Goal: Task Accomplishment & Management: Complete application form

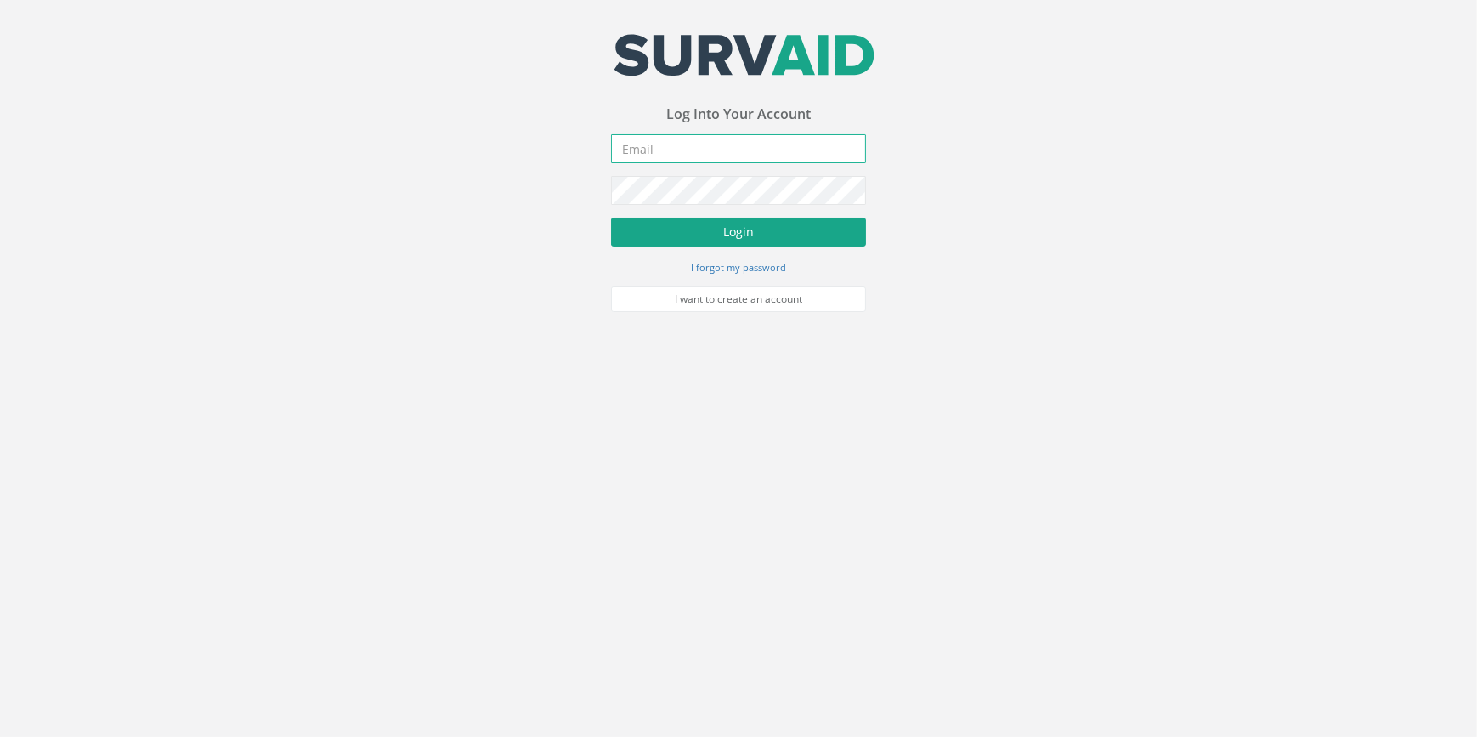
type input "[PERSON_NAME][EMAIL_ADDRESS][PERSON_NAME][DOMAIN_NAME]"
click at [849, 232] on button "Login" at bounding box center [738, 231] width 255 height 29
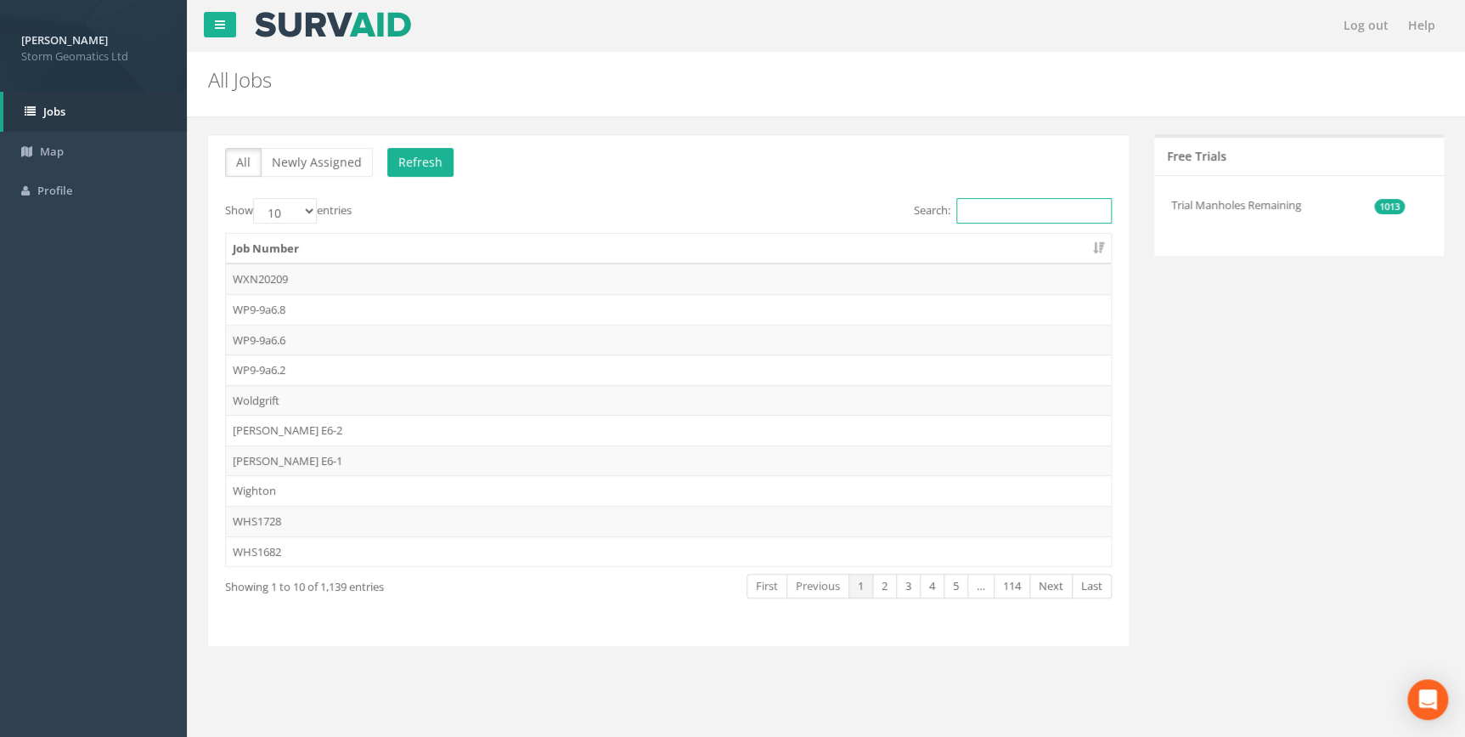
click at [999, 207] on input "Search:" at bounding box center [1034, 210] width 155 height 25
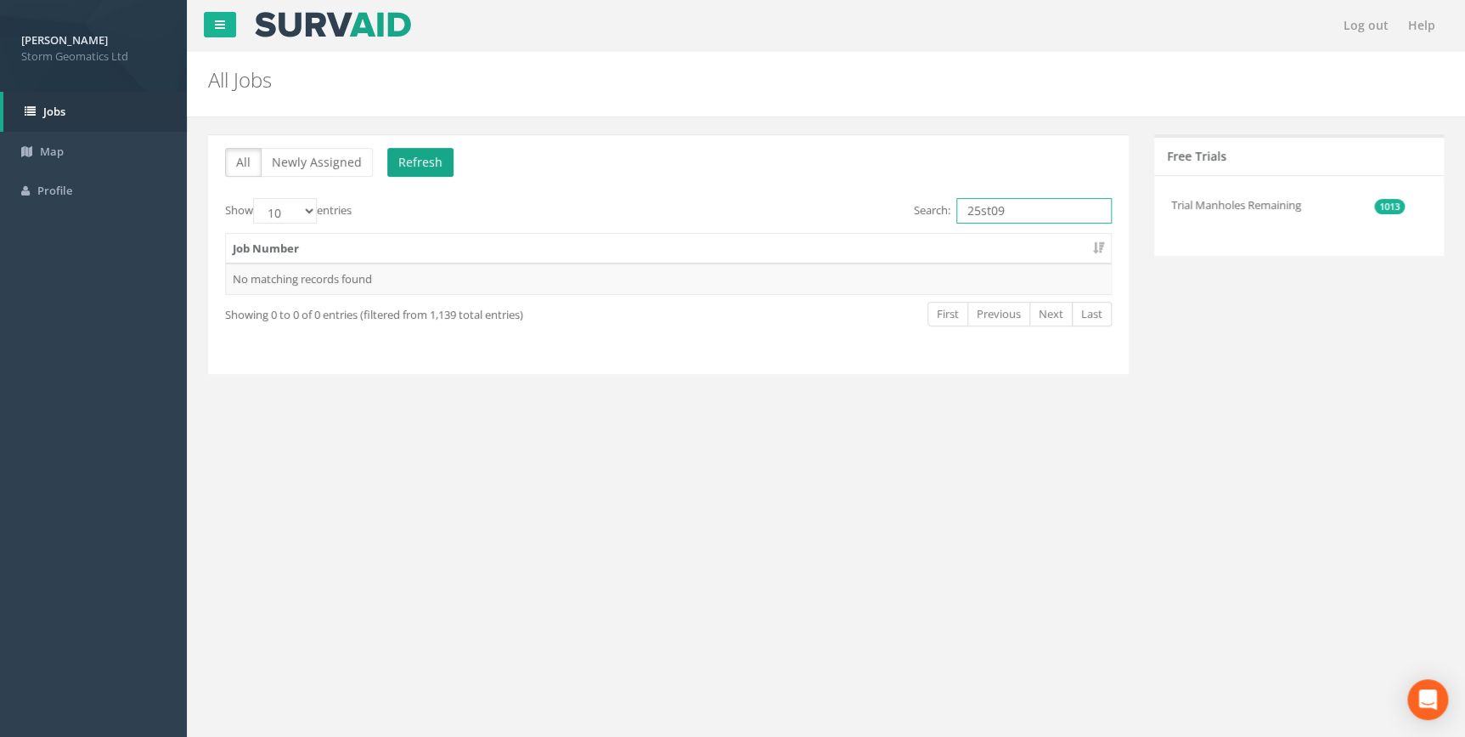
type input "25st09"
click at [418, 161] on button "Refresh" at bounding box center [420, 162] width 66 height 29
click at [419, 281] on td "25ST092777" at bounding box center [668, 278] width 885 height 31
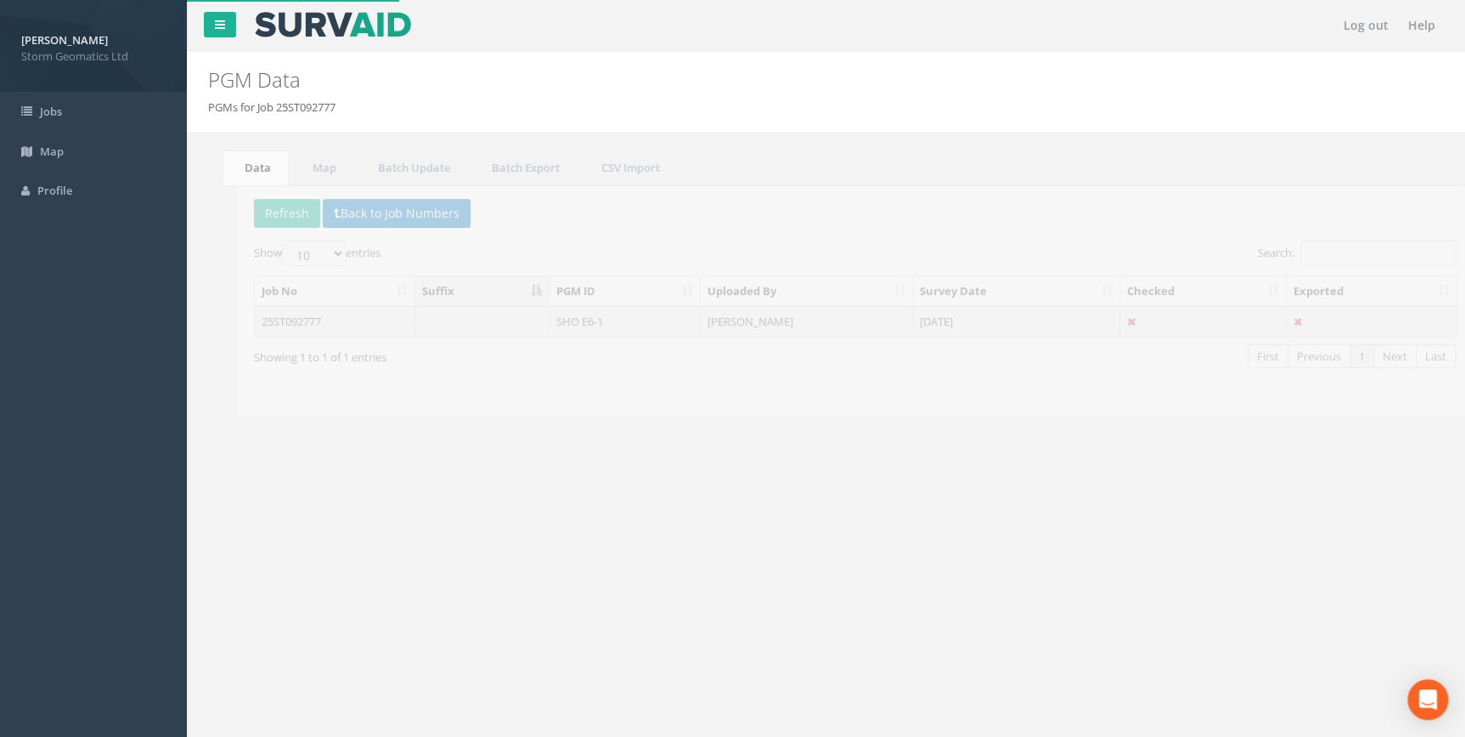
click at [426, 329] on td at bounding box center [454, 321] width 134 height 31
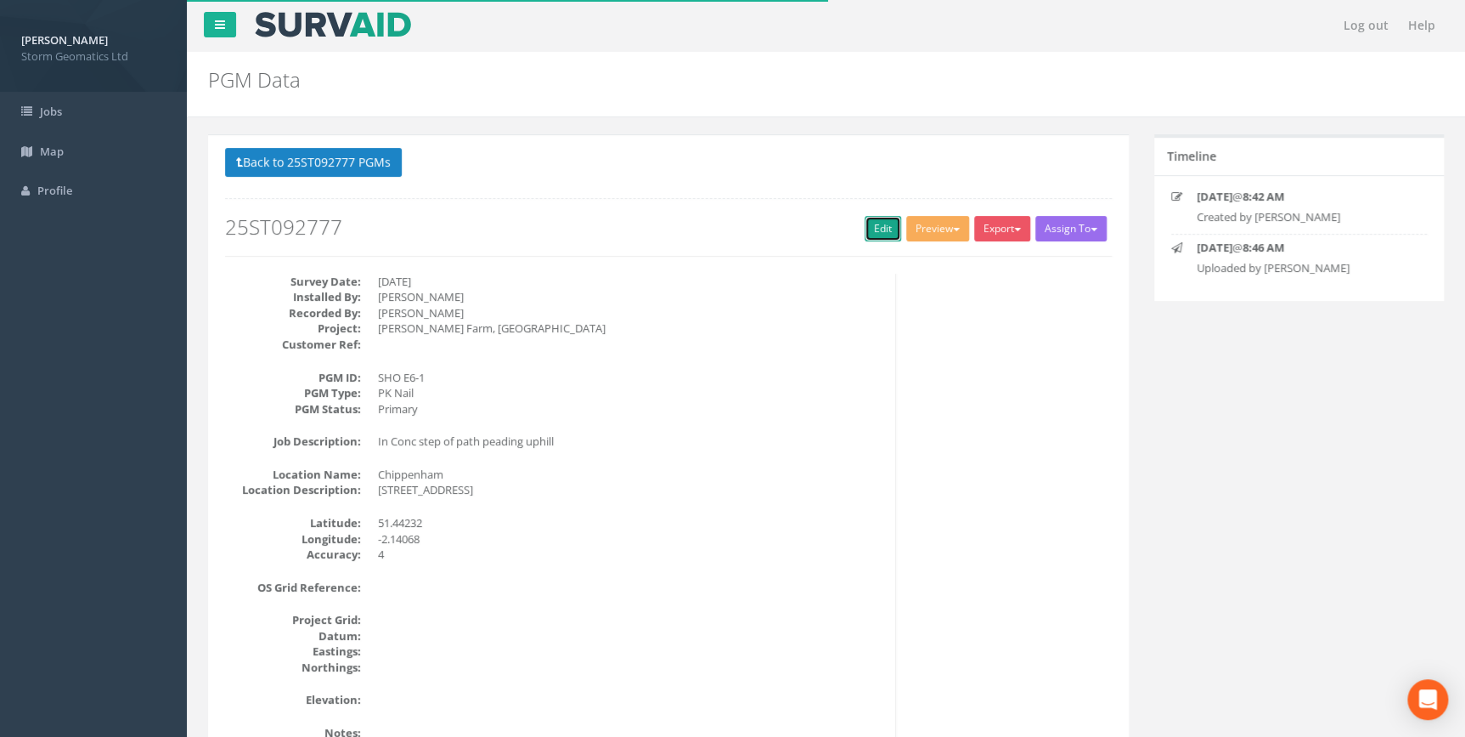
click at [866, 230] on link "Edit" at bounding box center [883, 228] width 37 height 25
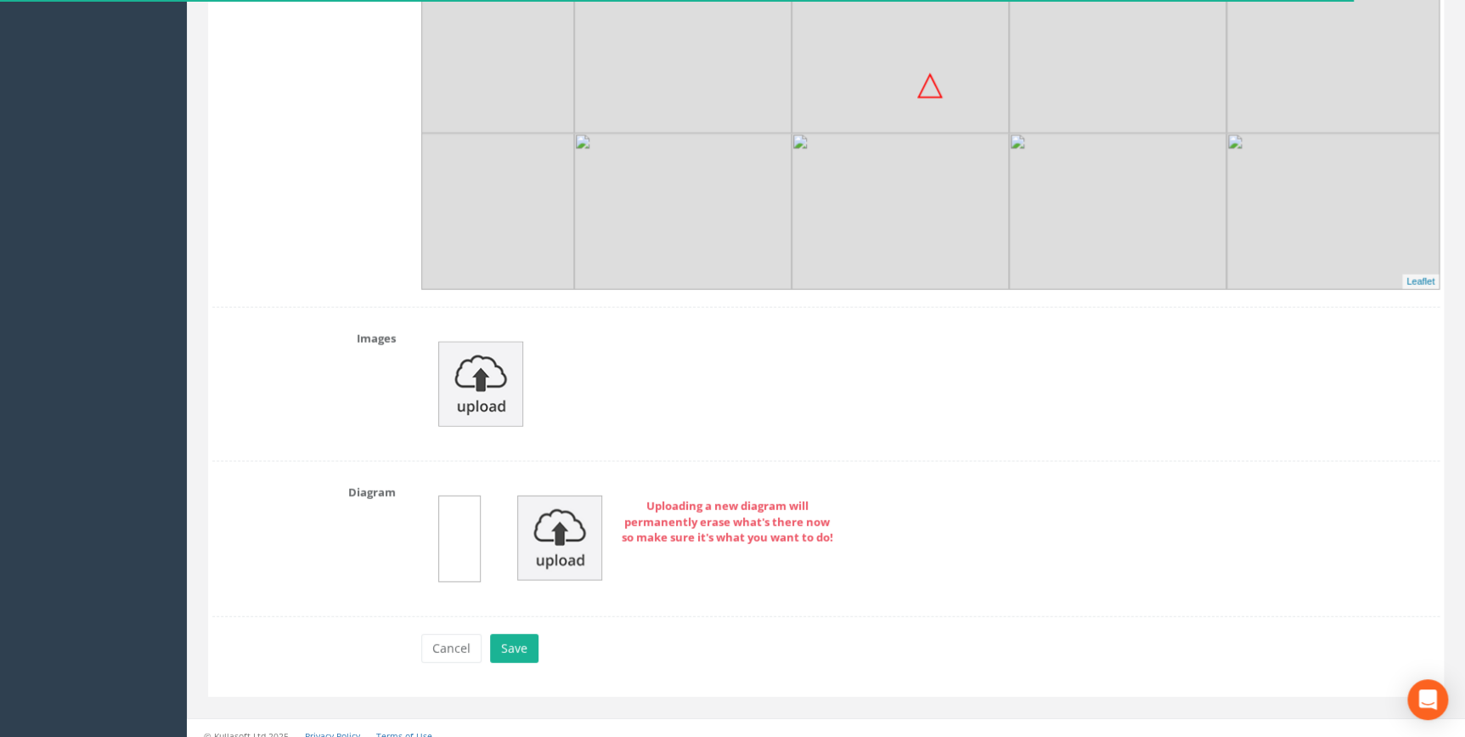
scroll to position [2085, 0]
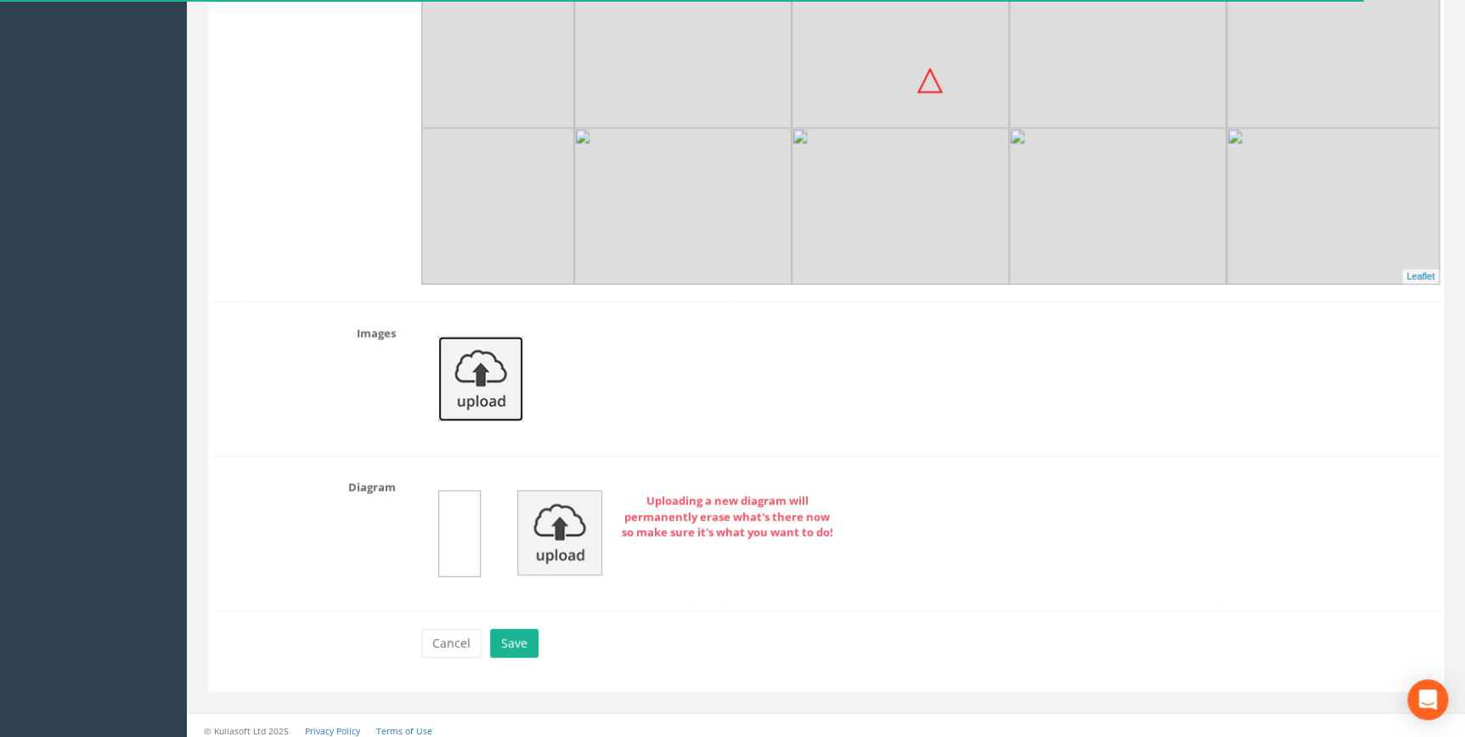
click at [517, 370] on img at bounding box center [480, 378] width 85 height 85
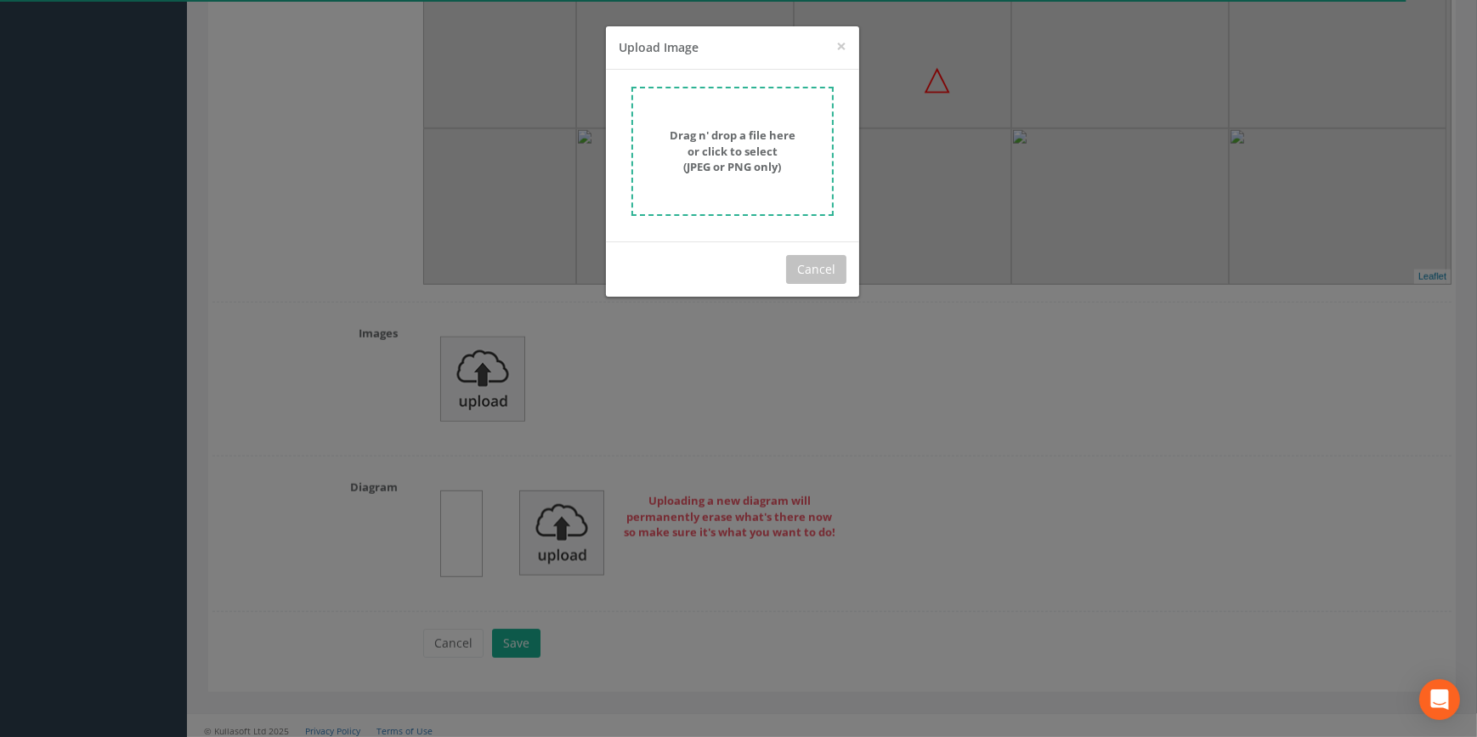
click at [690, 150] on strong "Drag n' drop a file here or click to select (JPEG or PNG only)" at bounding box center [732, 150] width 126 height 47
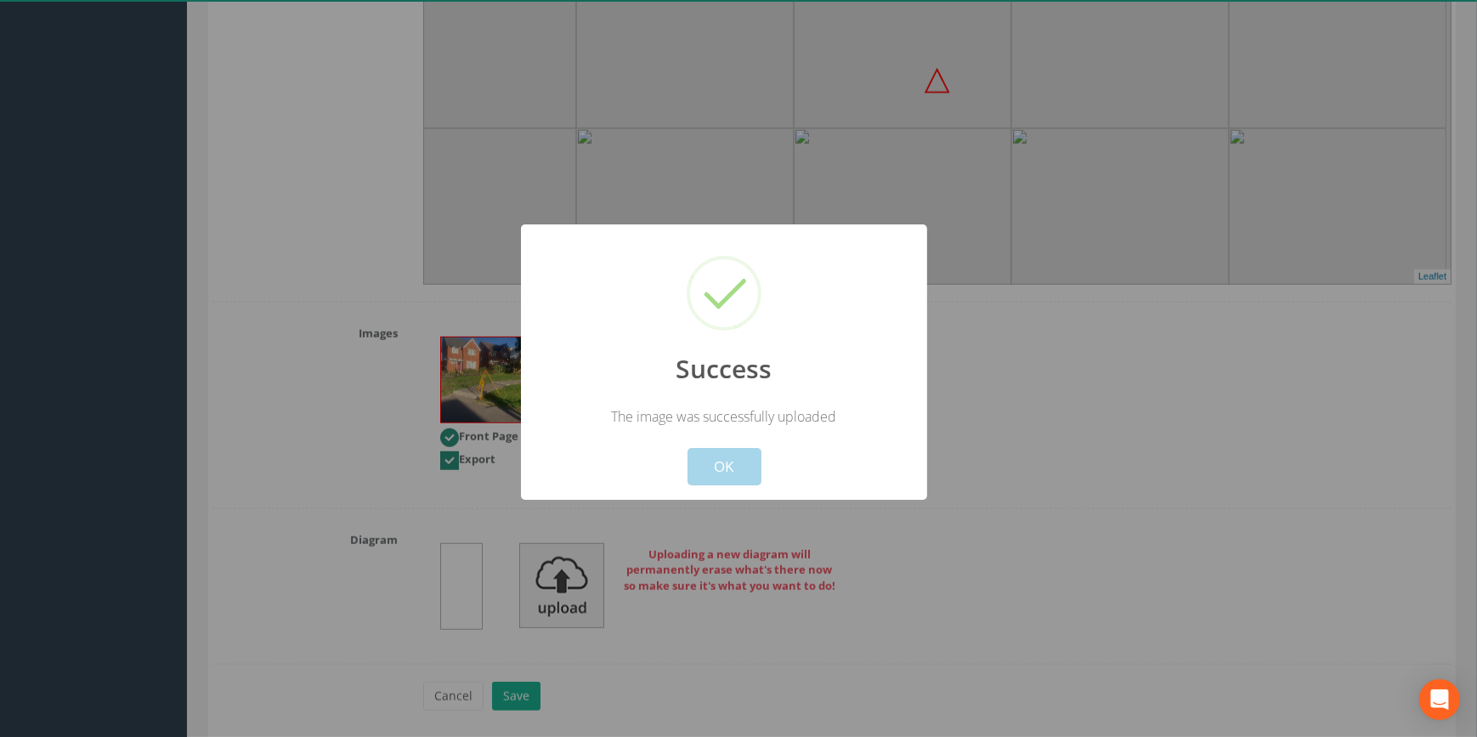
click at [719, 462] on button "OK" at bounding box center [724, 466] width 74 height 37
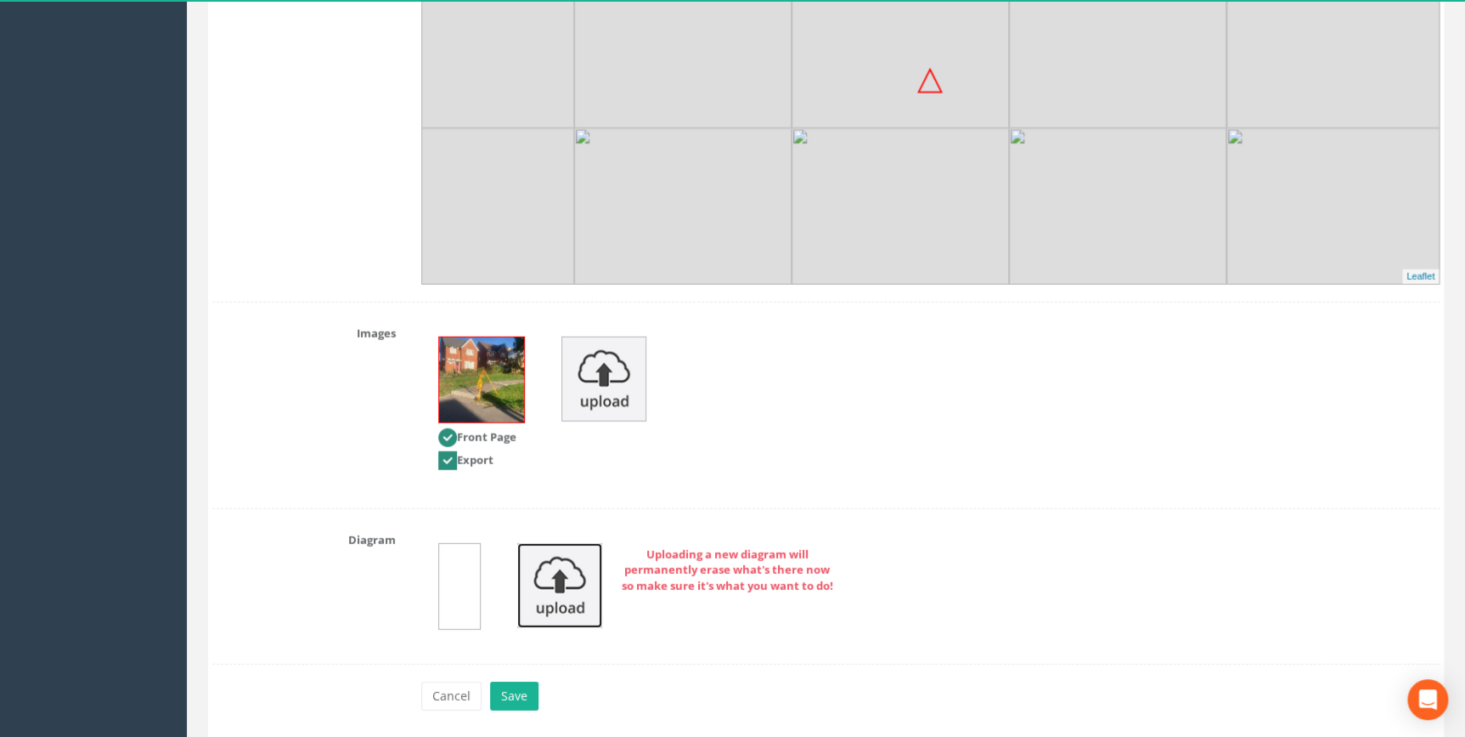
click at [553, 575] on img at bounding box center [559, 585] width 85 height 85
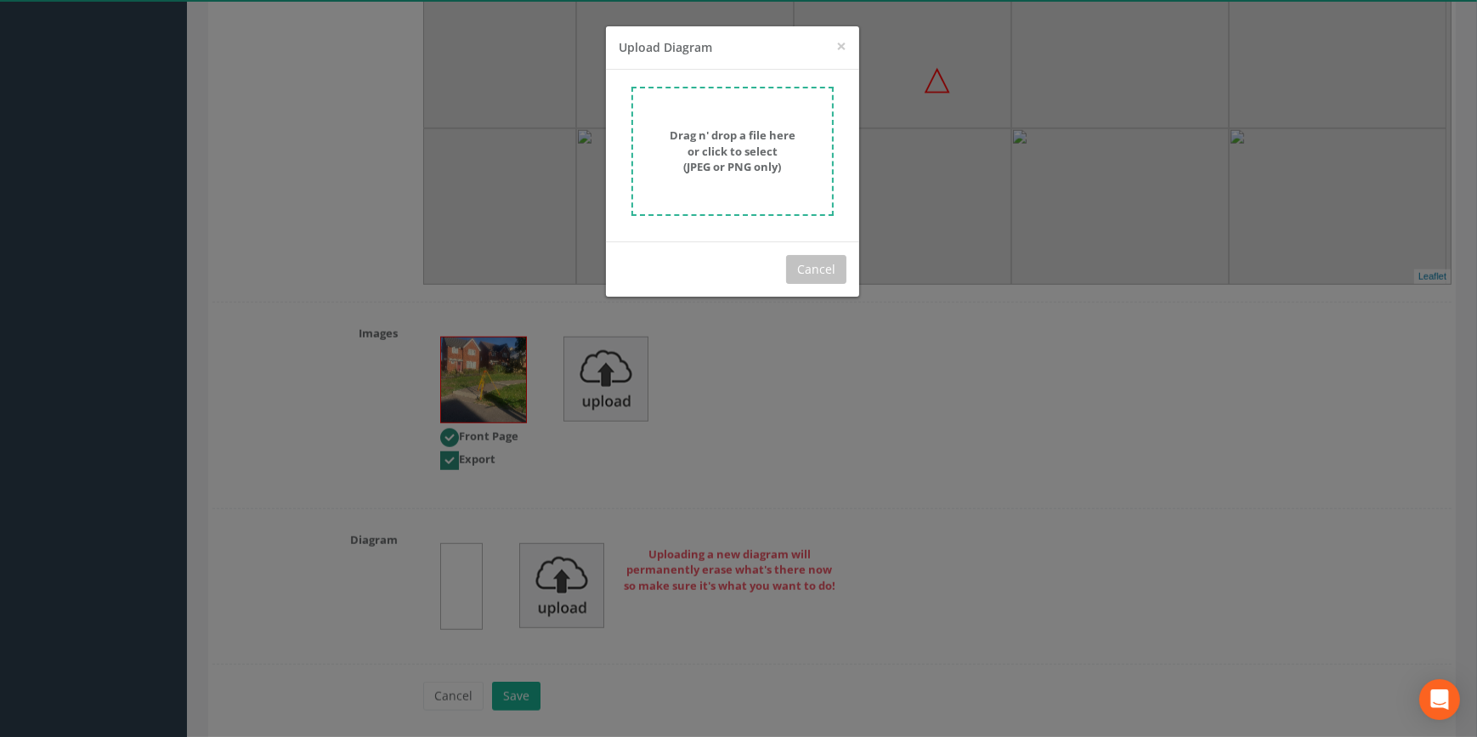
click at [755, 150] on strong "Drag n' drop a file here or click to select (JPEG or PNG only)" at bounding box center [732, 150] width 126 height 47
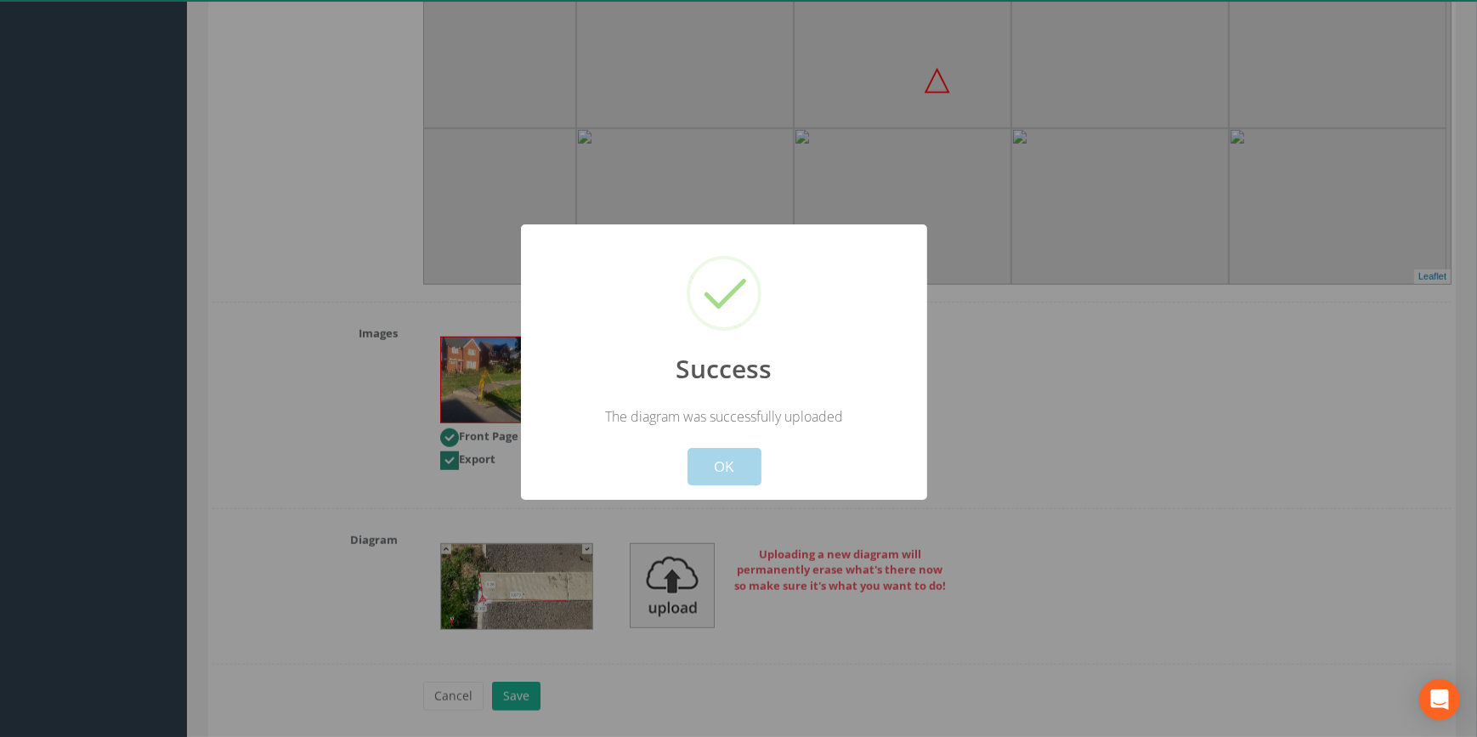
click at [730, 467] on button "OK" at bounding box center [724, 466] width 74 height 37
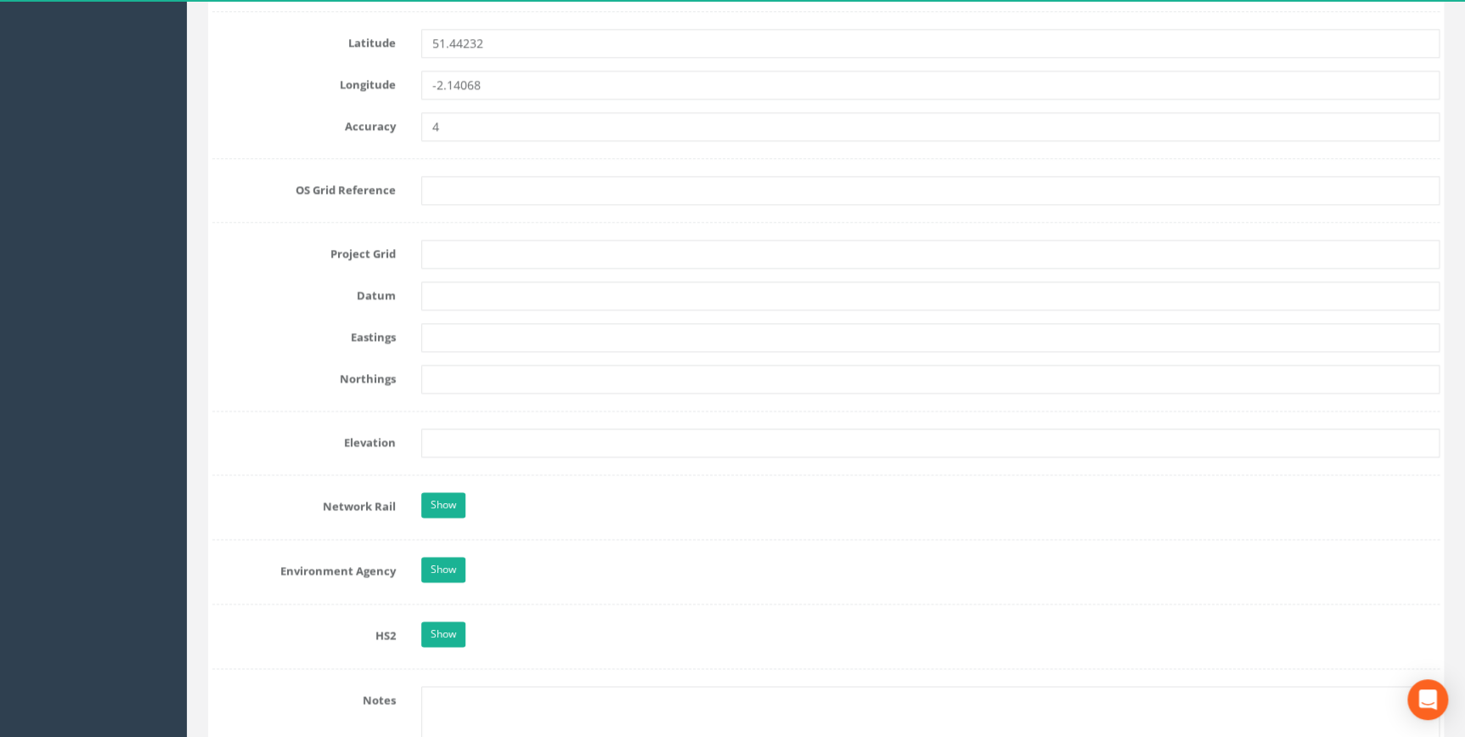
scroll to position [926, 0]
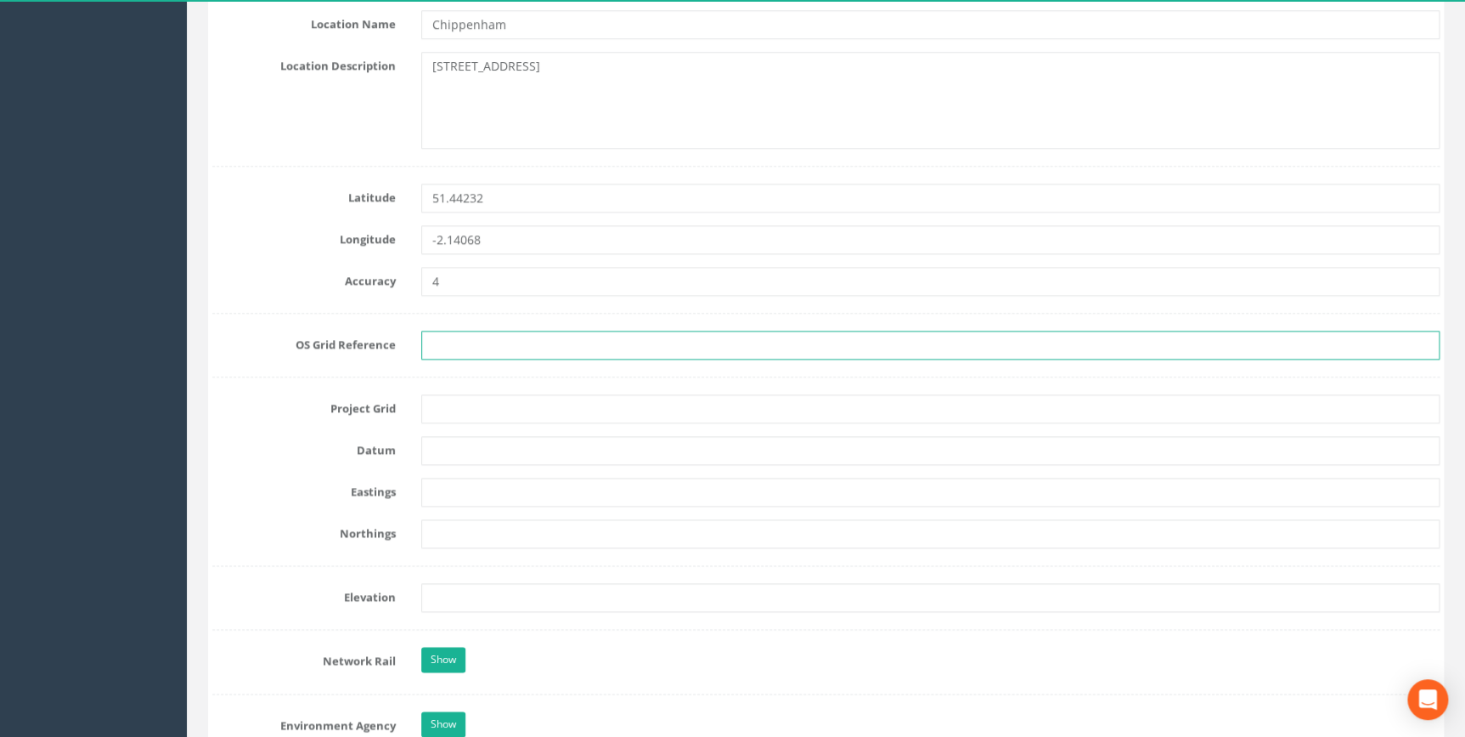
click at [422, 344] on input "text" at bounding box center [930, 344] width 1019 height 29
click at [432, 344] on input "text" at bounding box center [930, 344] width 1019 height 29
type input "ST 9032 7149"
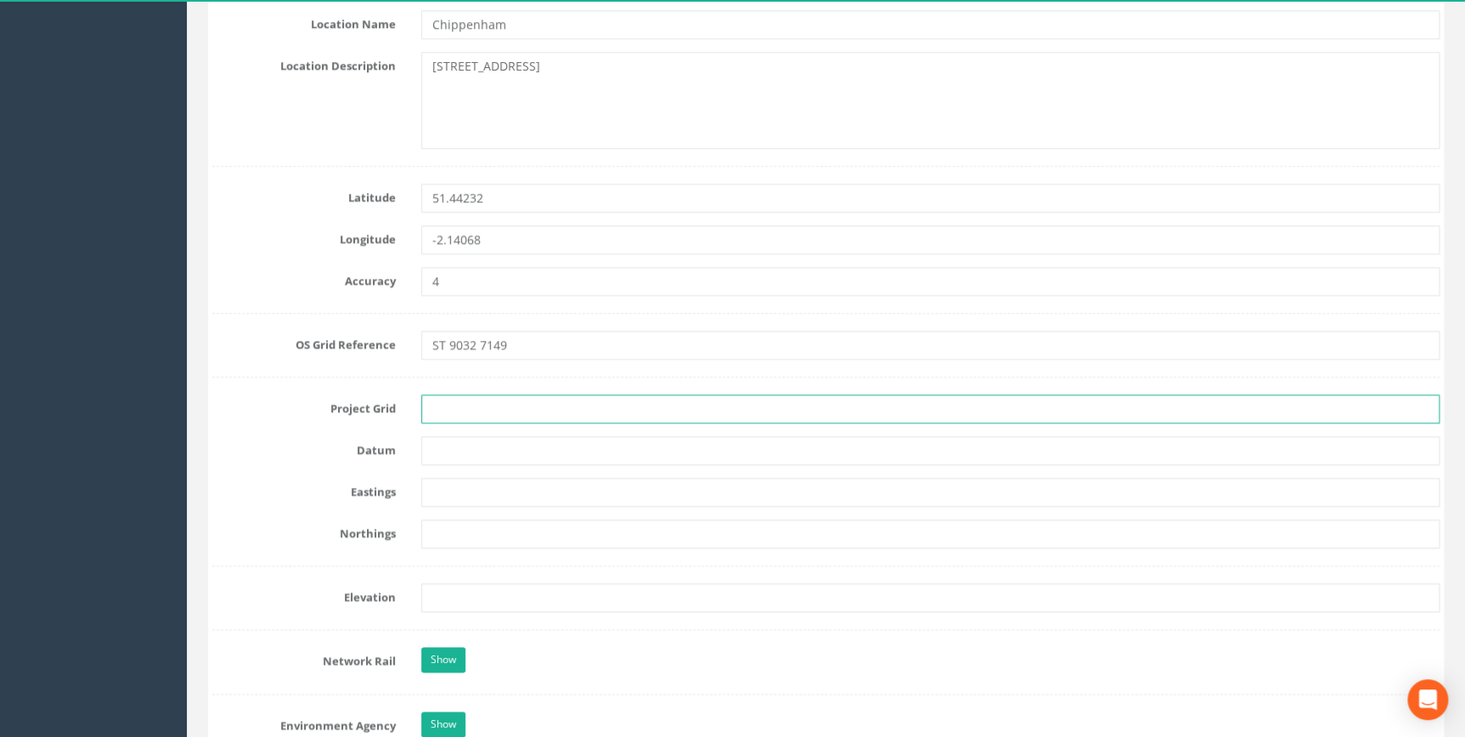
click at [465, 404] on input "text" at bounding box center [930, 408] width 1019 height 29
type input "OS Grid"
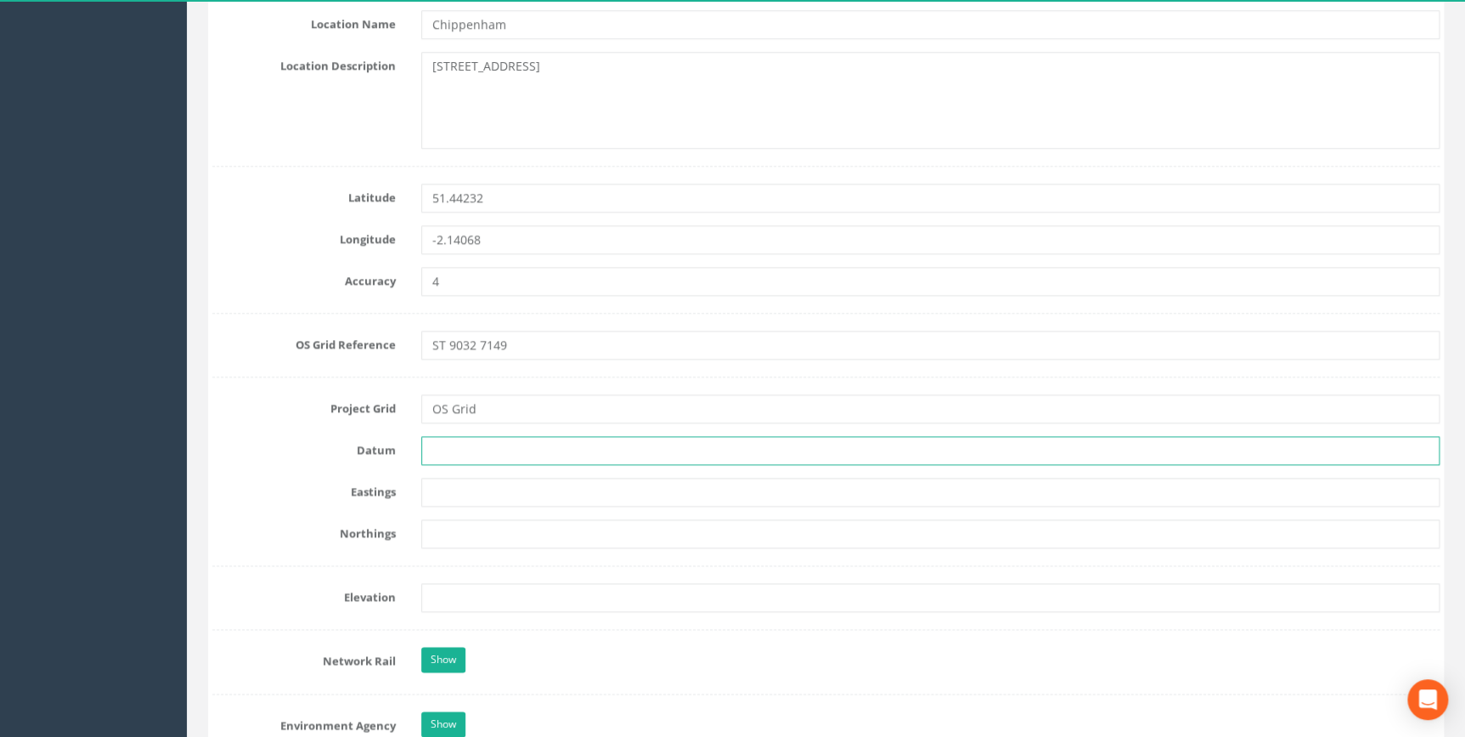
click at [442, 444] on input "text" at bounding box center [930, 450] width 1019 height 29
type input "OS Datum"
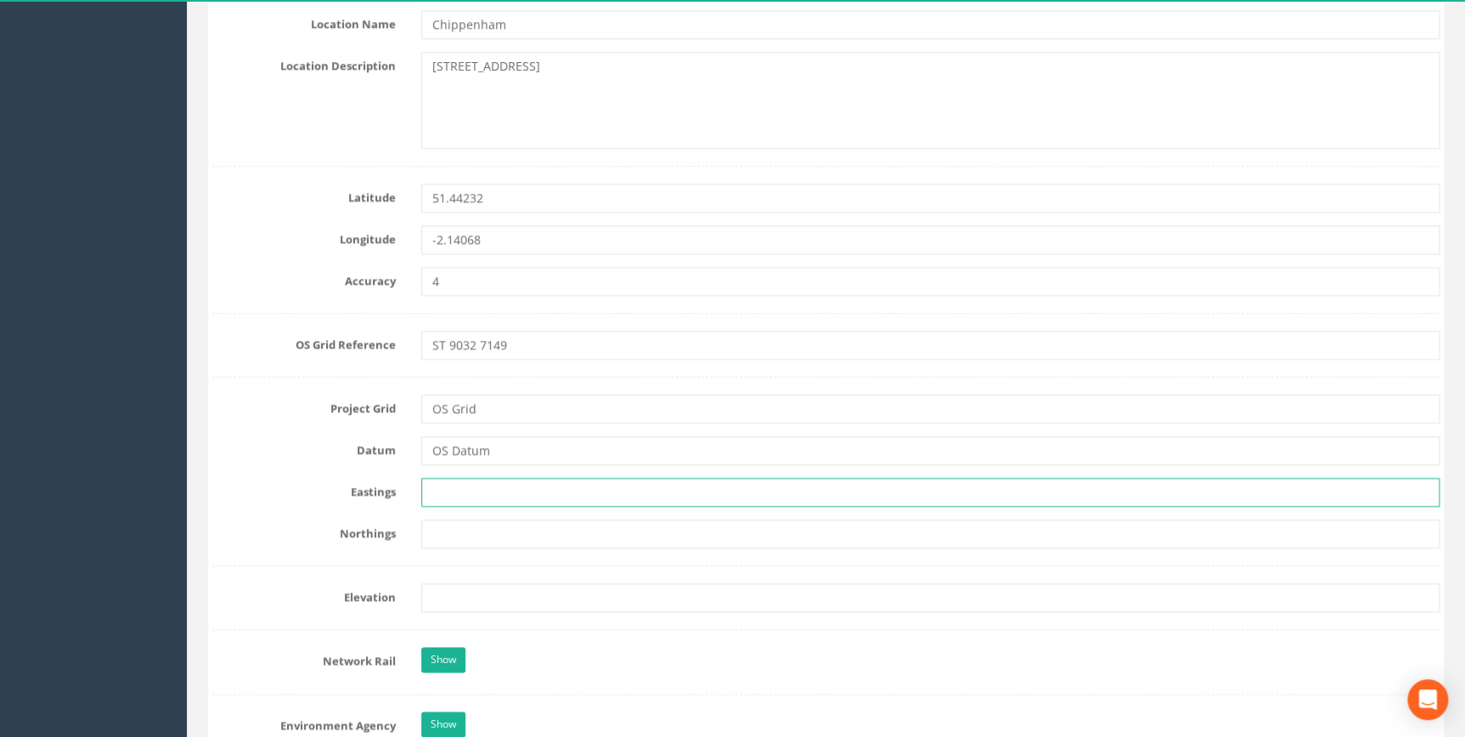
click at [454, 483] on input "text" at bounding box center [930, 491] width 1019 height 29
click at [496, 477] on input "text" at bounding box center [930, 491] width 1019 height 29
paste input "390324.829"
type input "390324.829"
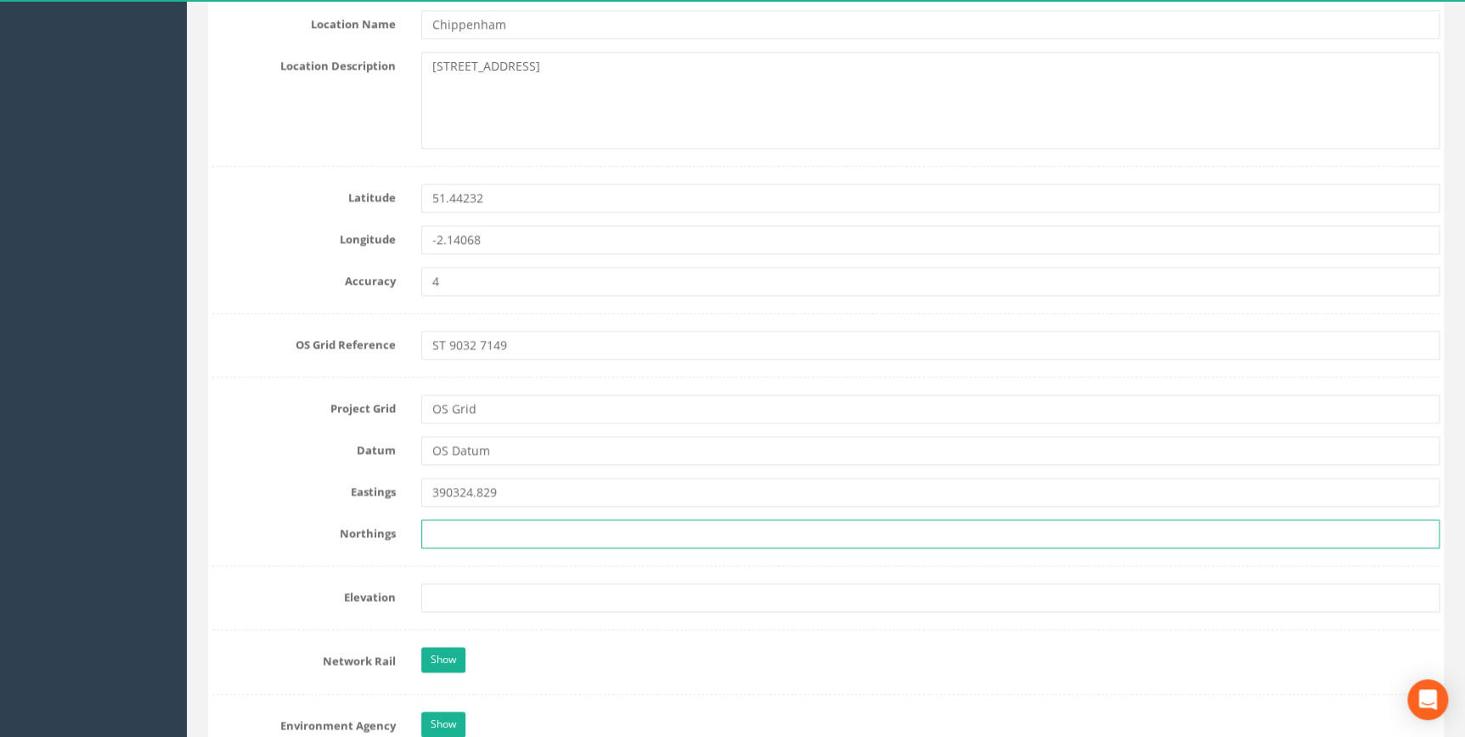
click at [498, 530] on input "text" at bounding box center [930, 533] width 1019 height 29
paste input "171489.885"
type input "171489.885"
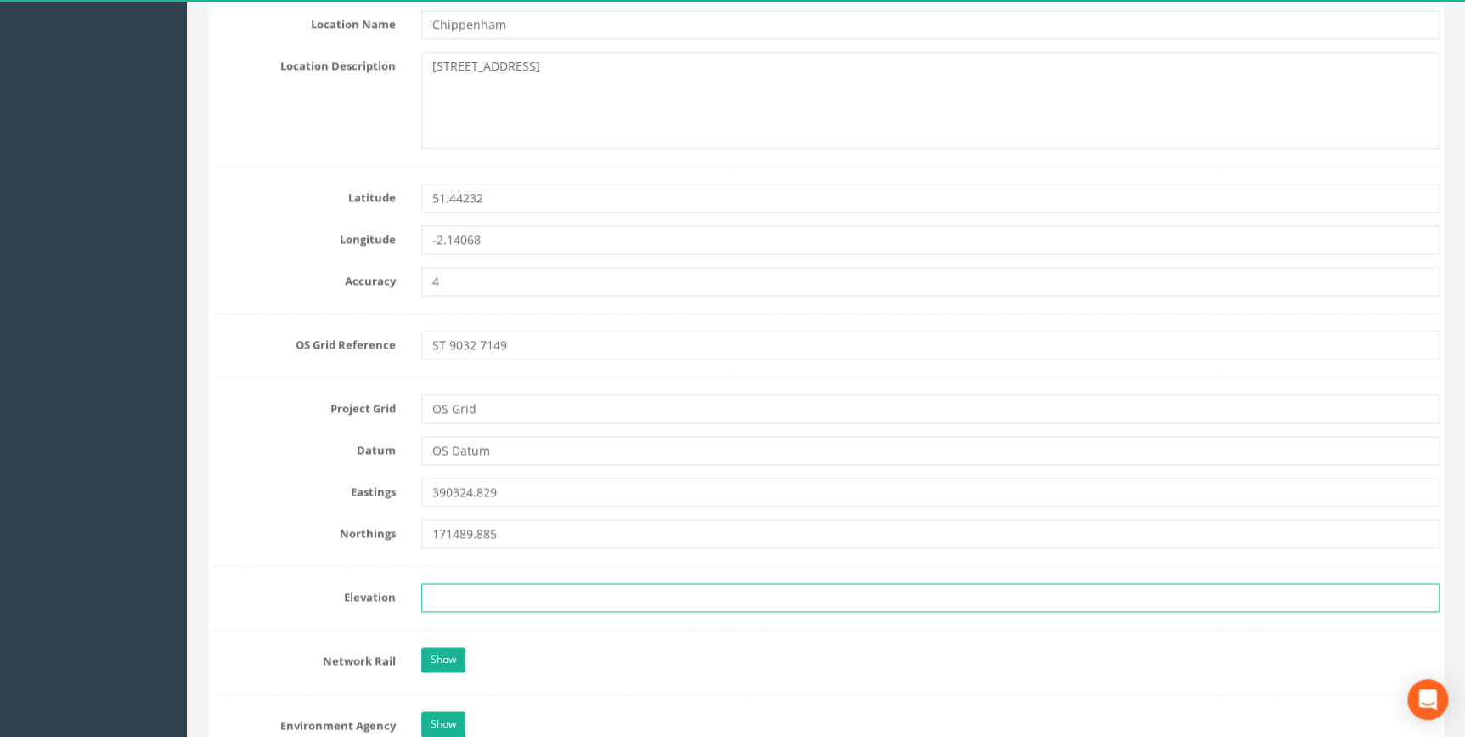
click at [480, 605] on input "text" at bounding box center [930, 597] width 1019 height 29
paste input "55.294"
type input "55.294"
click at [266, 495] on label "Eastings" at bounding box center [304, 488] width 209 height 22
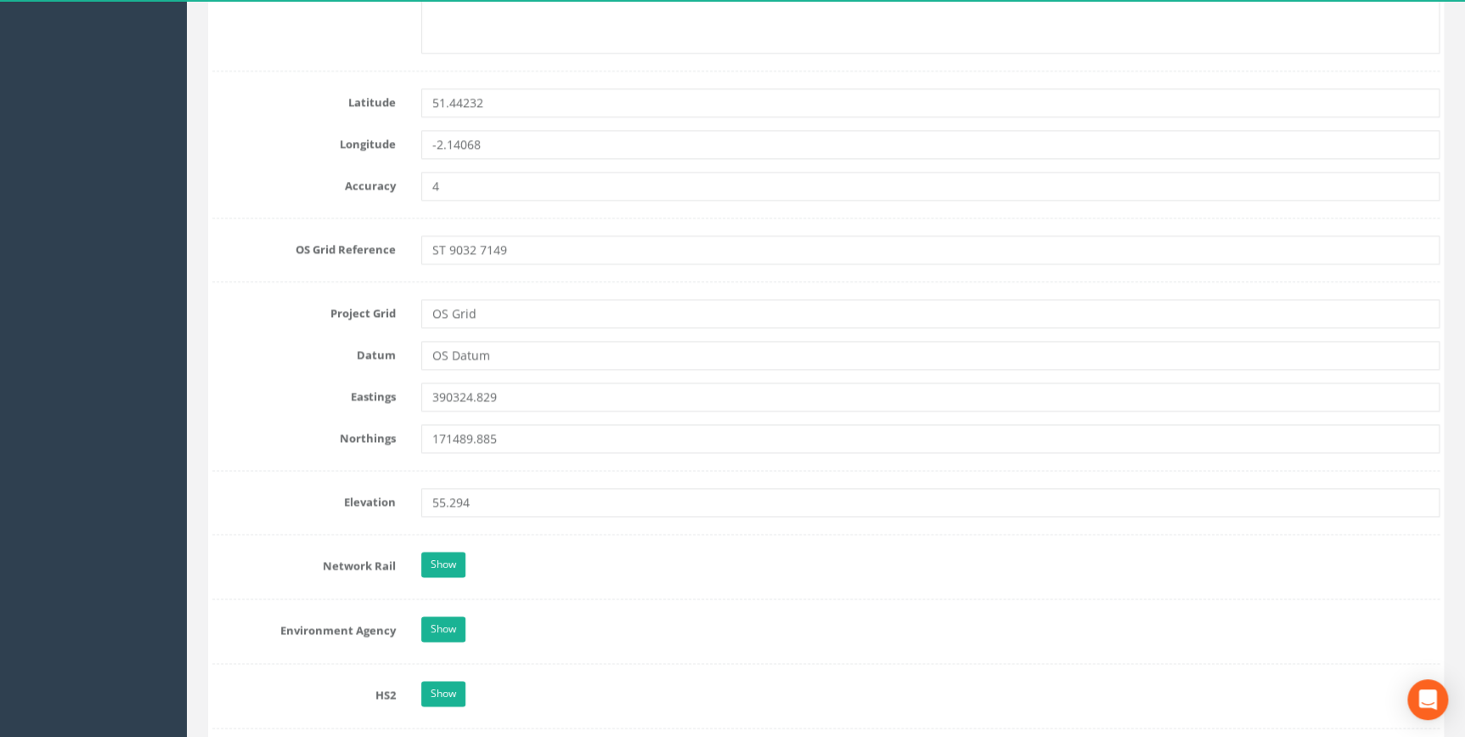
scroll to position [1235, 0]
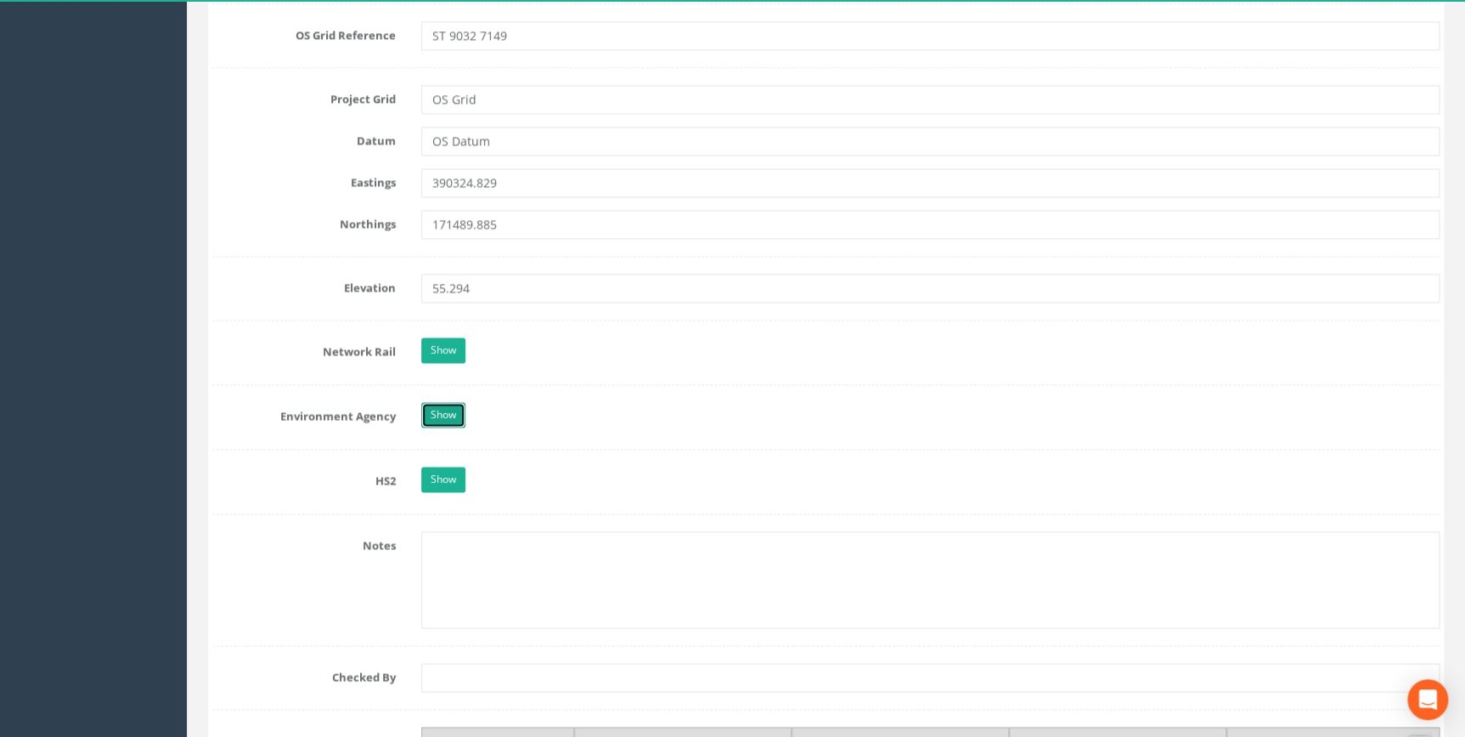
click at [460, 408] on link "Show" at bounding box center [443, 414] width 44 height 25
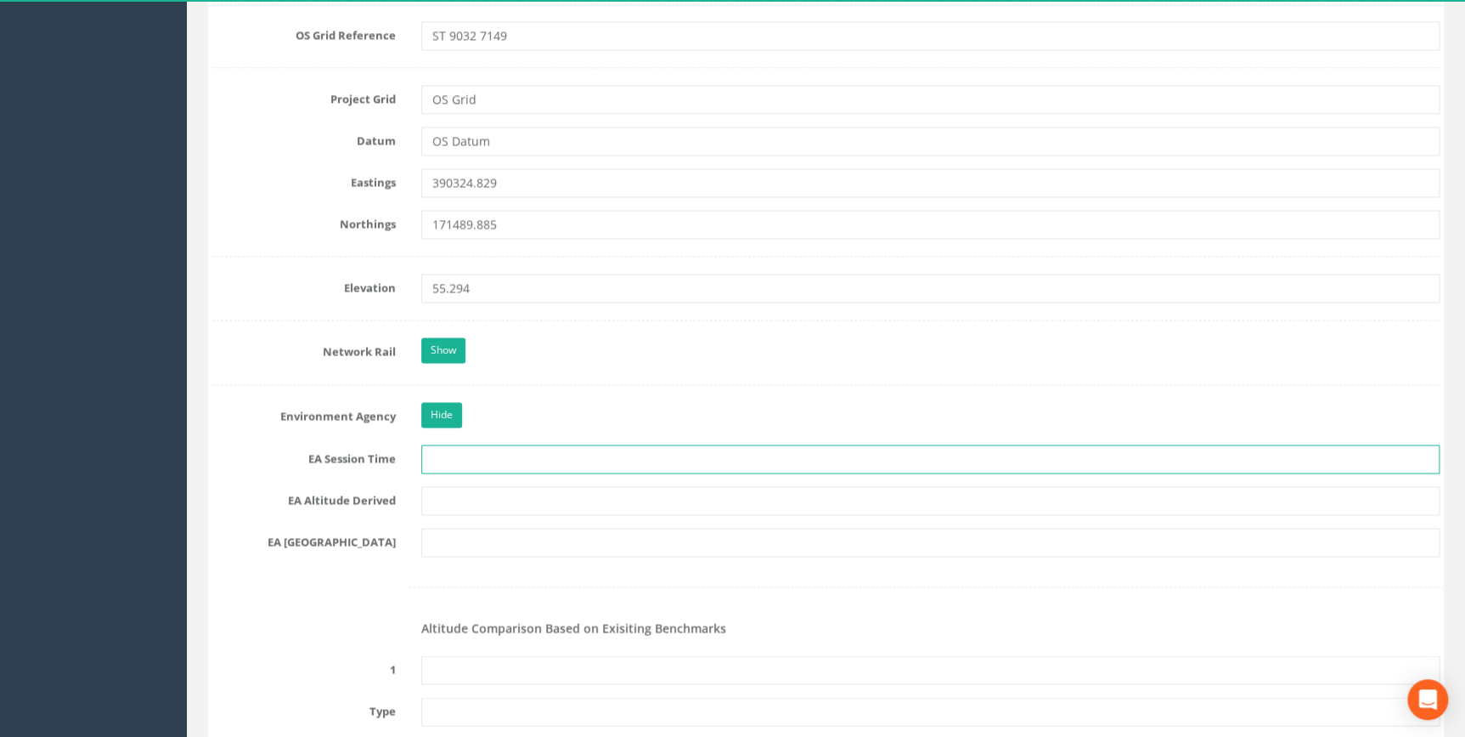
click at [449, 449] on input "text" at bounding box center [930, 458] width 1019 height 29
type input "2 x 3 Minutes"
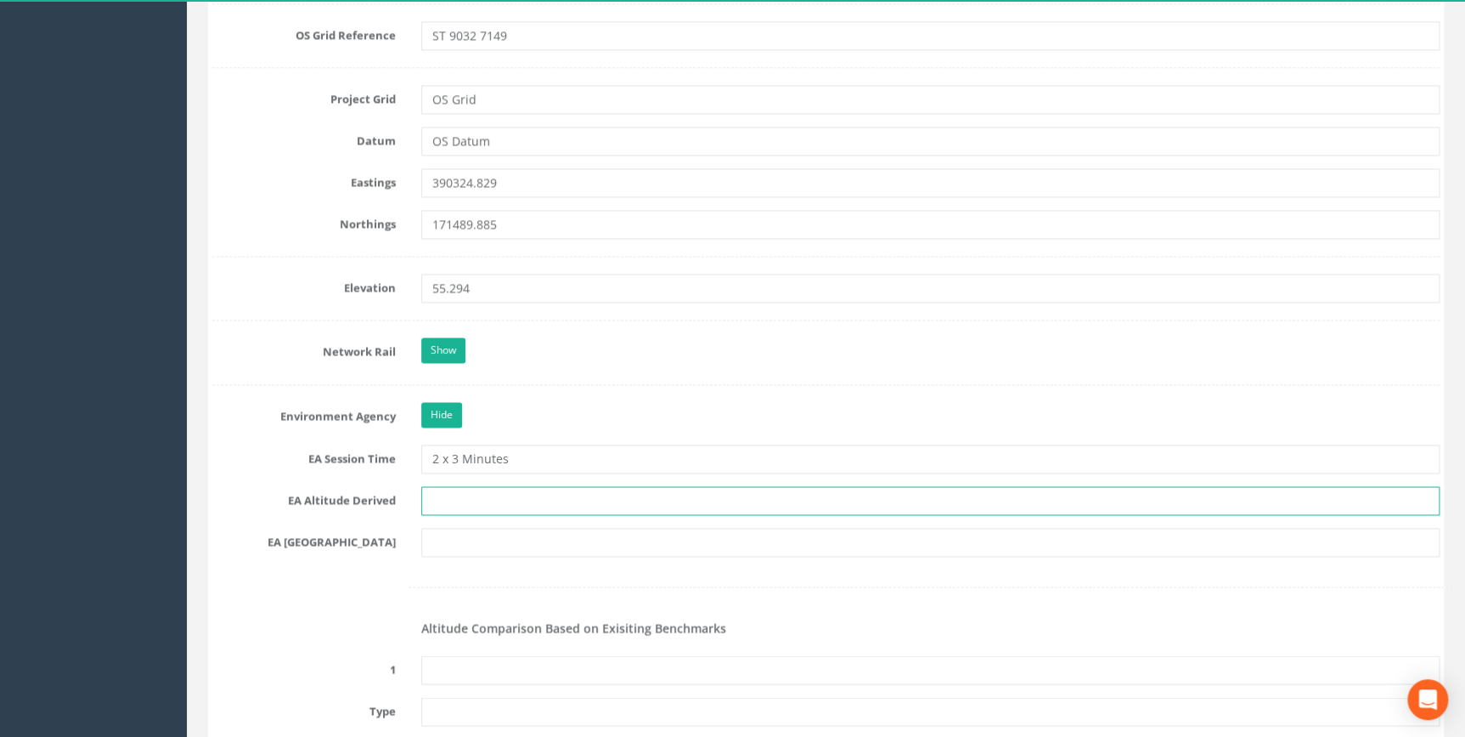
click at [460, 504] on input "text" at bounding box center [930, 500] width 1019 height 29
type input "[PERSON_NAME] VRS & Best Fit Levelling"
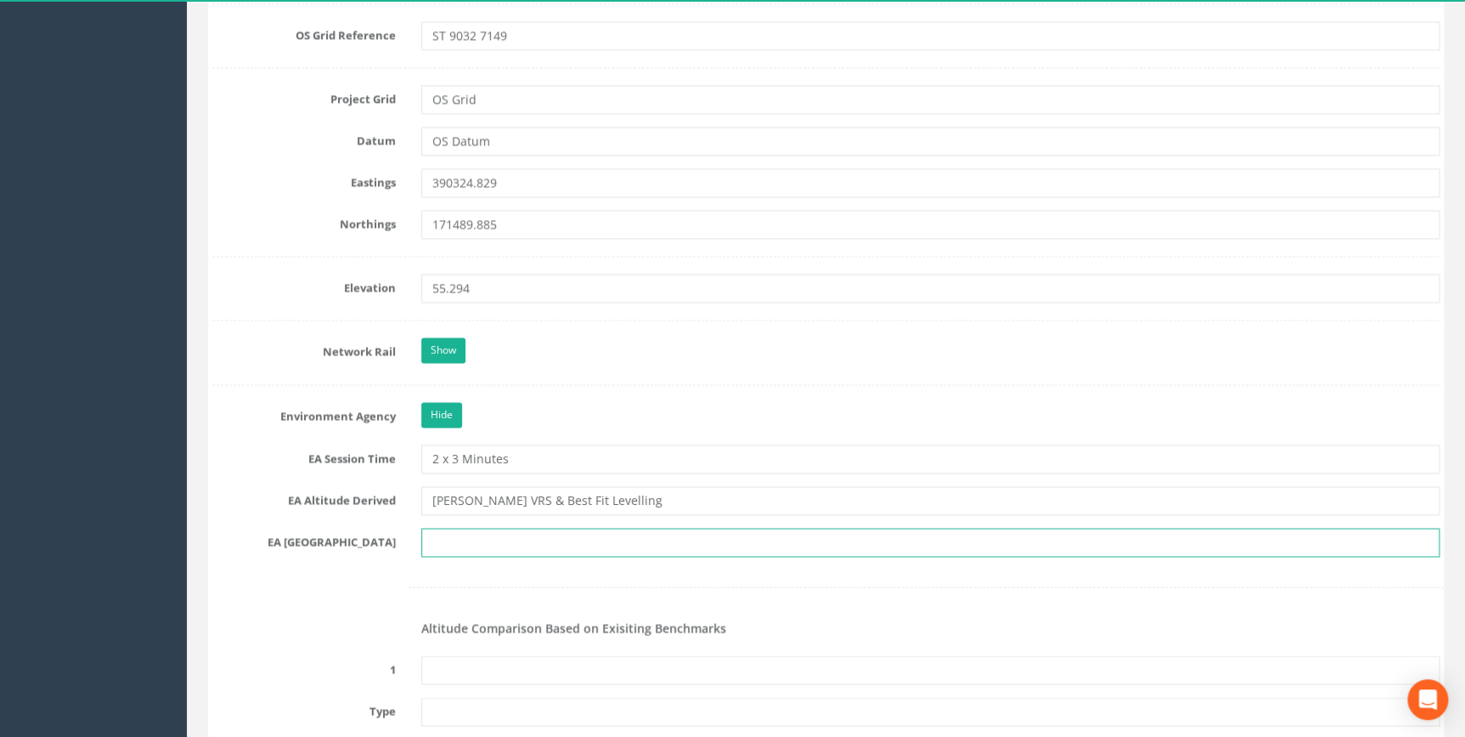
click at [472, 541] on input "text" at bounding box center [930, 542] width 1019 height 29
type input "s"
type input "ST 9071"
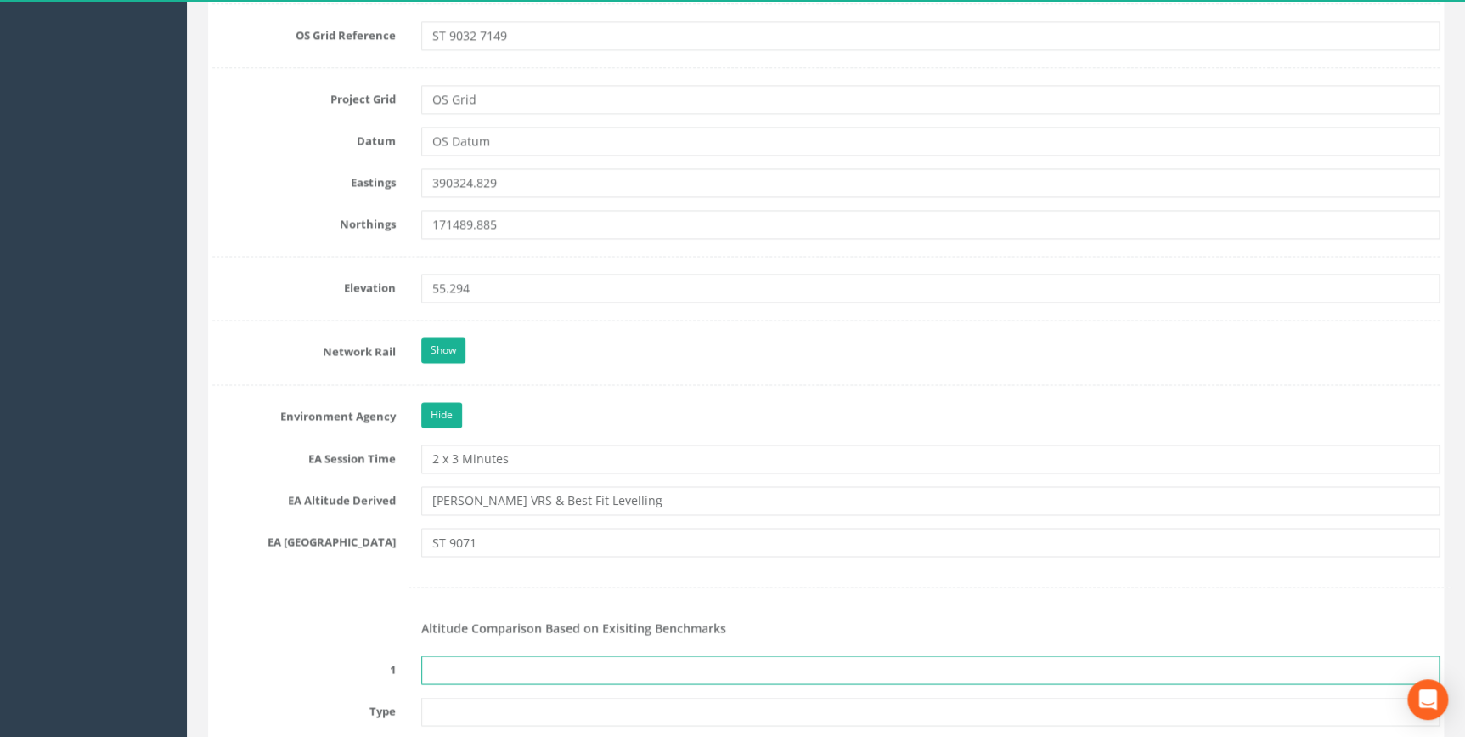
click at [459, 658] on input "text" at bounding box center [930, 669] width 1019 height 29
type input "None Recovered"
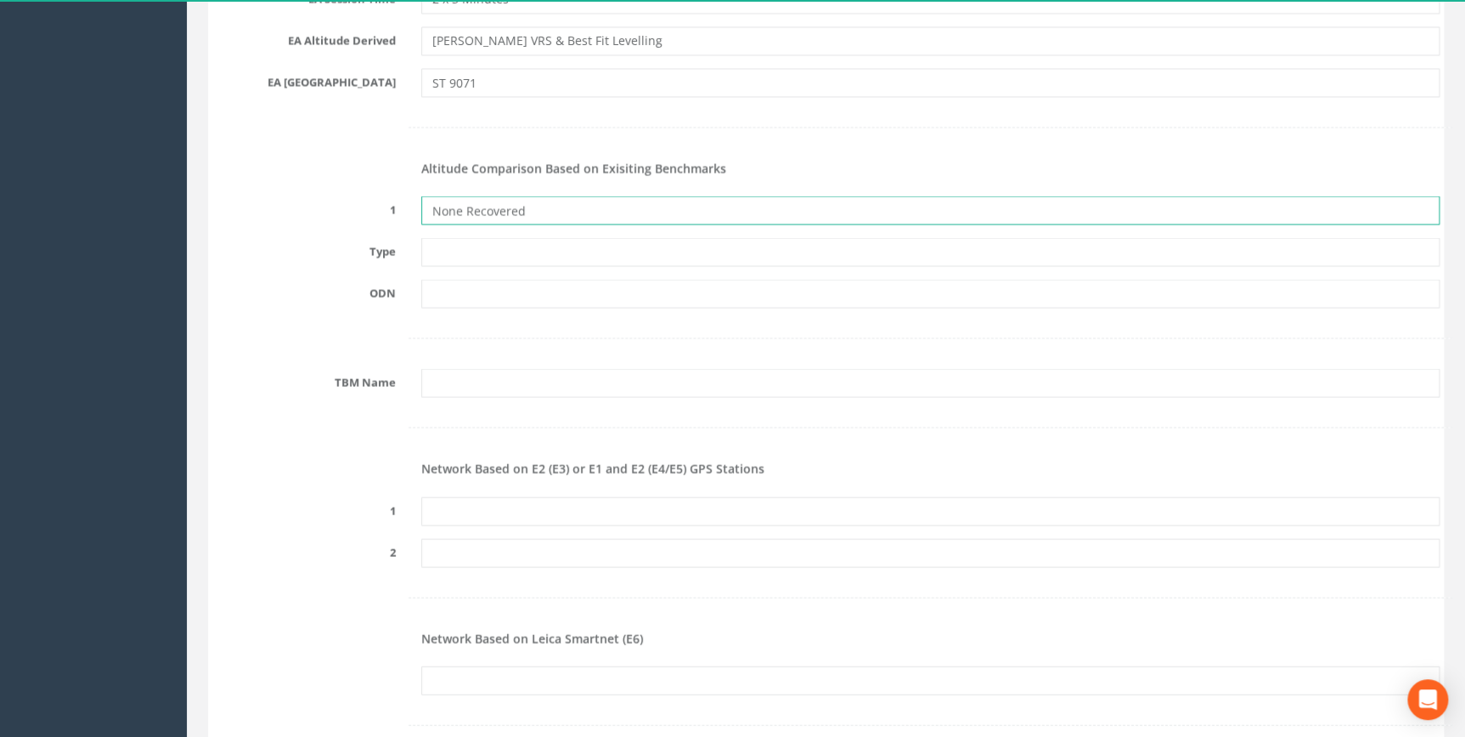
scroll to position [1699, 0]
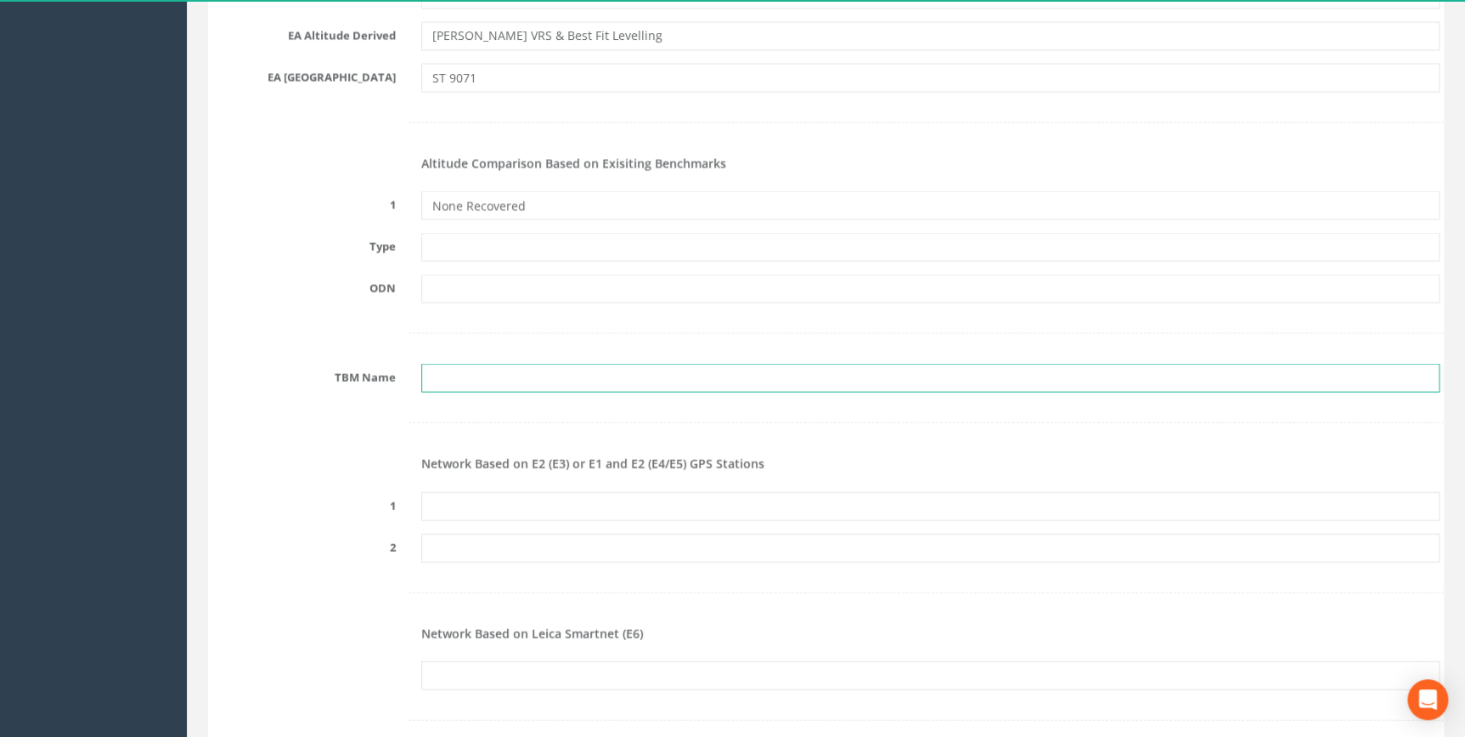
click at [463, 371] on input "text" at bounding box center [930, 378] width 1019 height 29
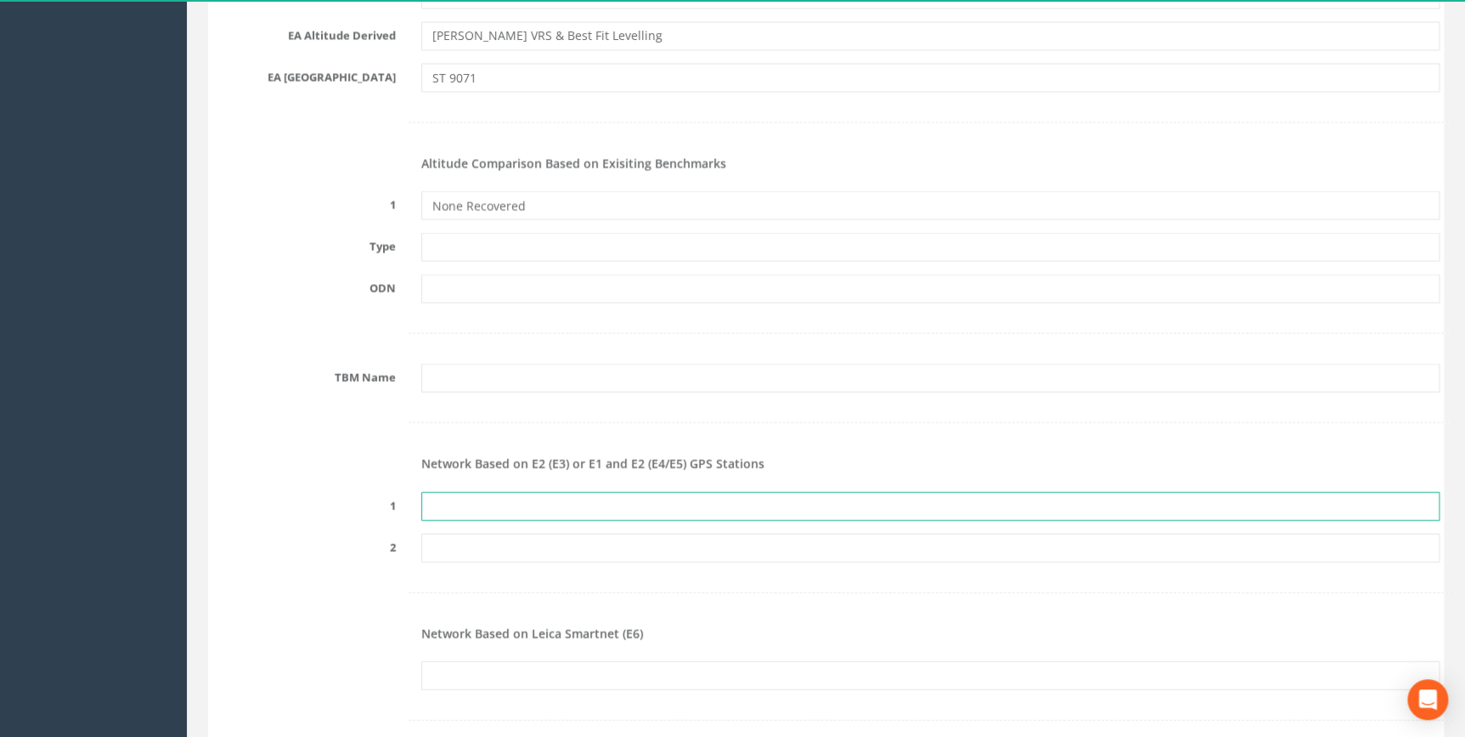
click at [457, 499] on input "text" at bounding box center [930, 506] width 1019 height 29
click at [478, 492] on input "text" at bounding box center [930, 506] width 1019 height 29
paste input "PRS498120642036"
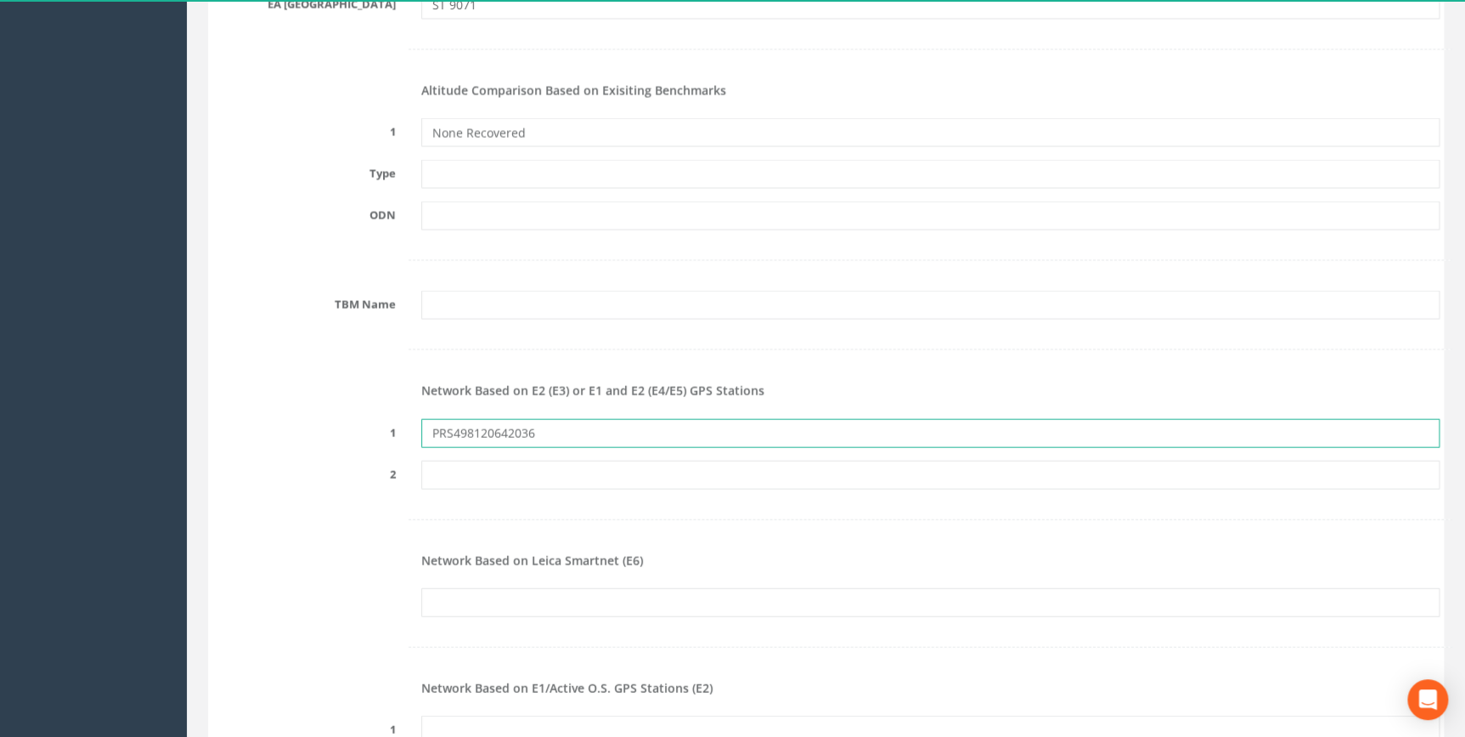
scroll to position [2008, 0]
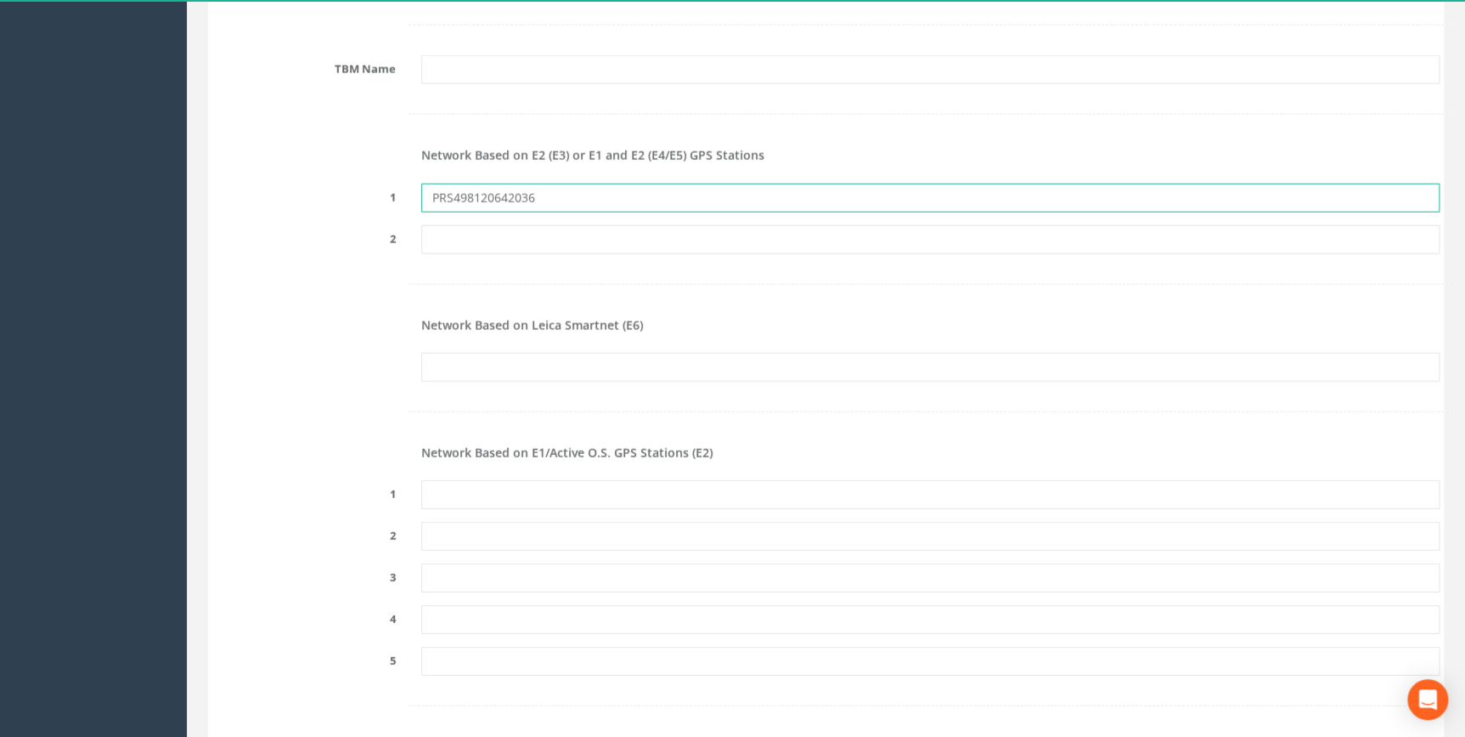
type input "PRS498120642036"
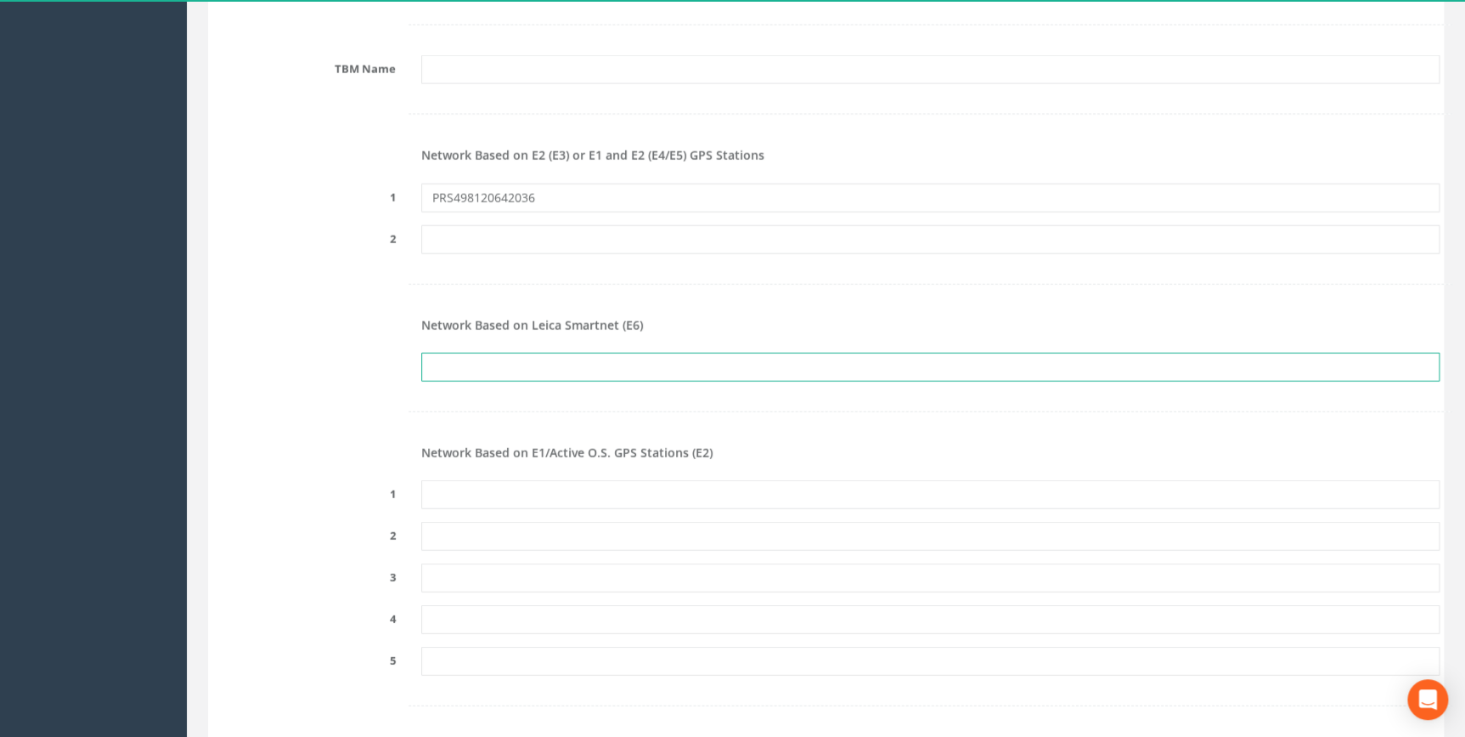
click at [447, 357] on input "text" at bounding box center [930, 367] width 1019 height 29
paste input "PRS498120642036"
type input "PRS498120642036"
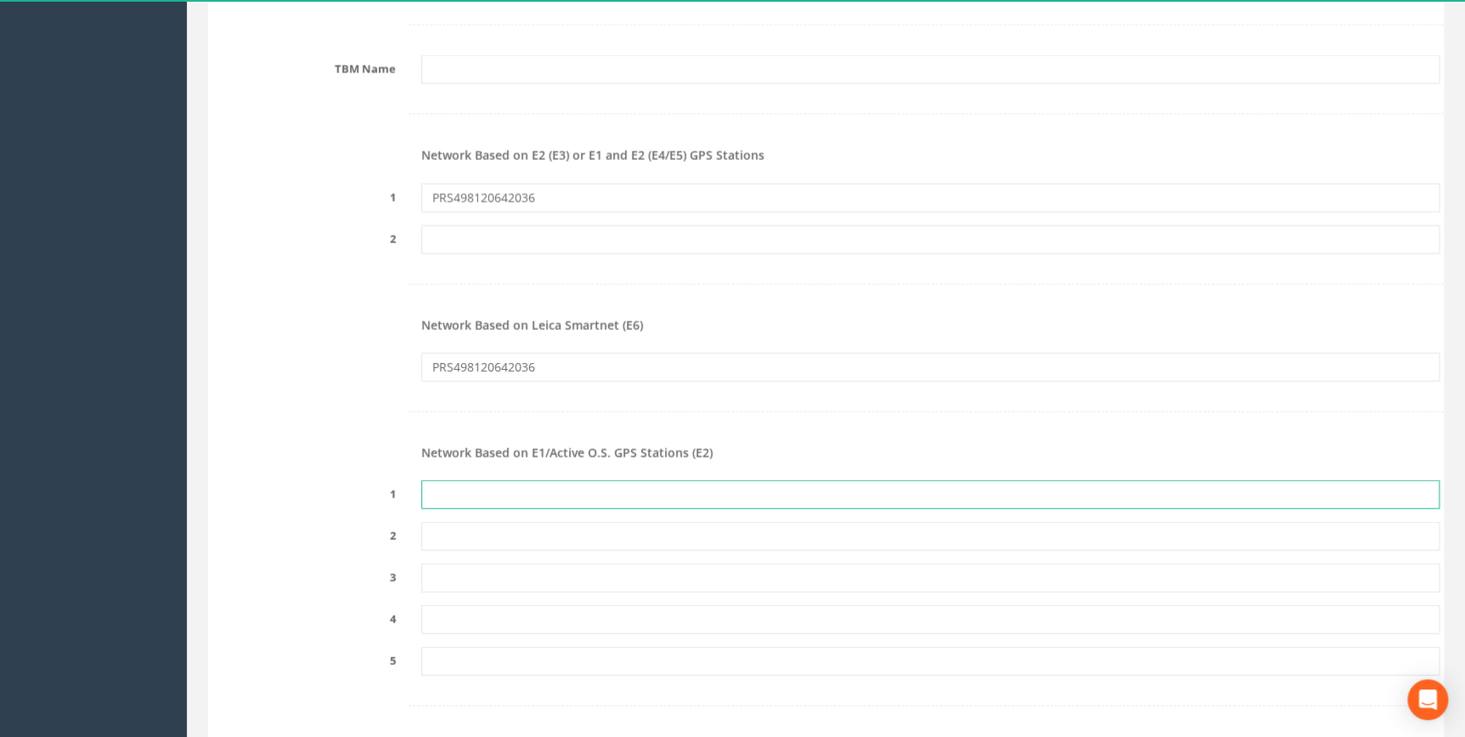
click at [442, 494] on input "text" at bounding box center [930, 494] width 1019 height 29
paste input "PRS498120642036"
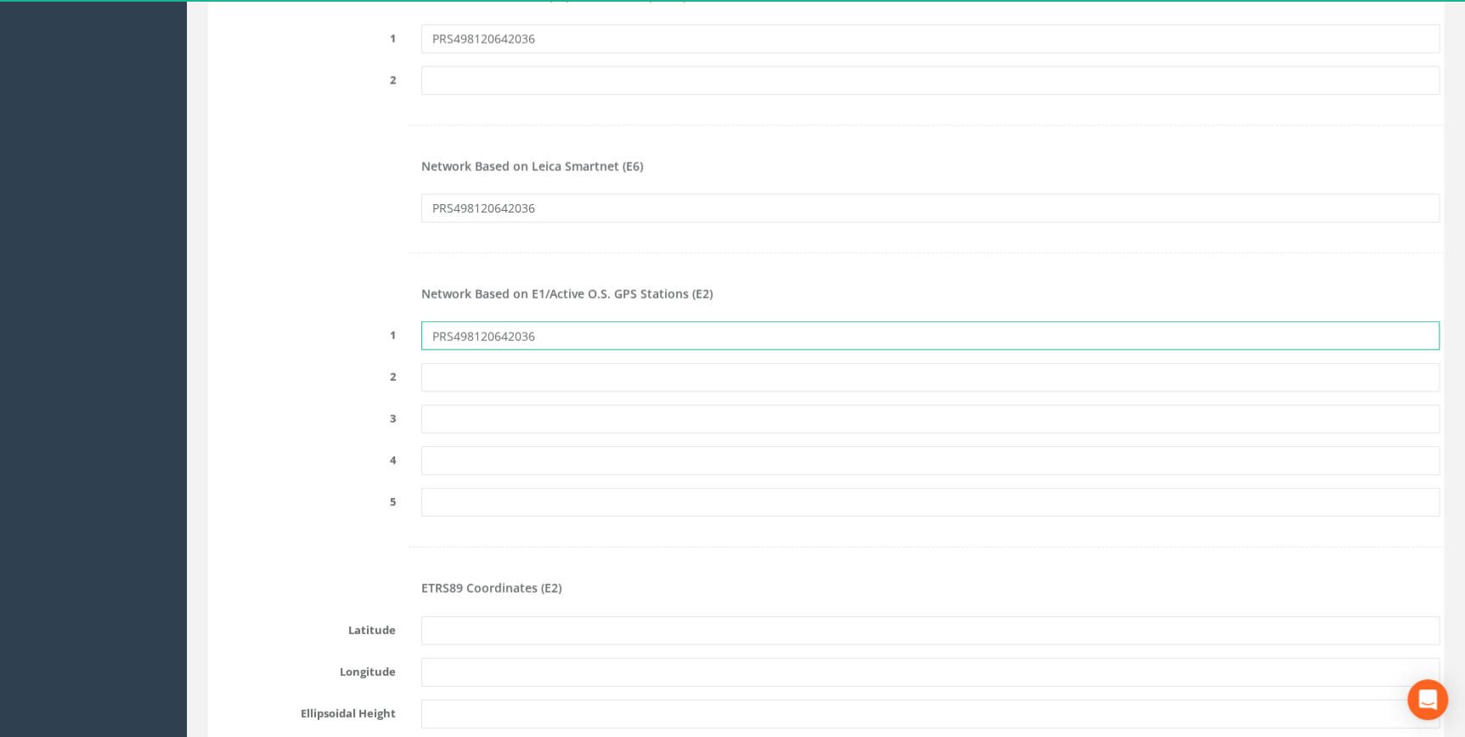
scroll to position [2394, 0]
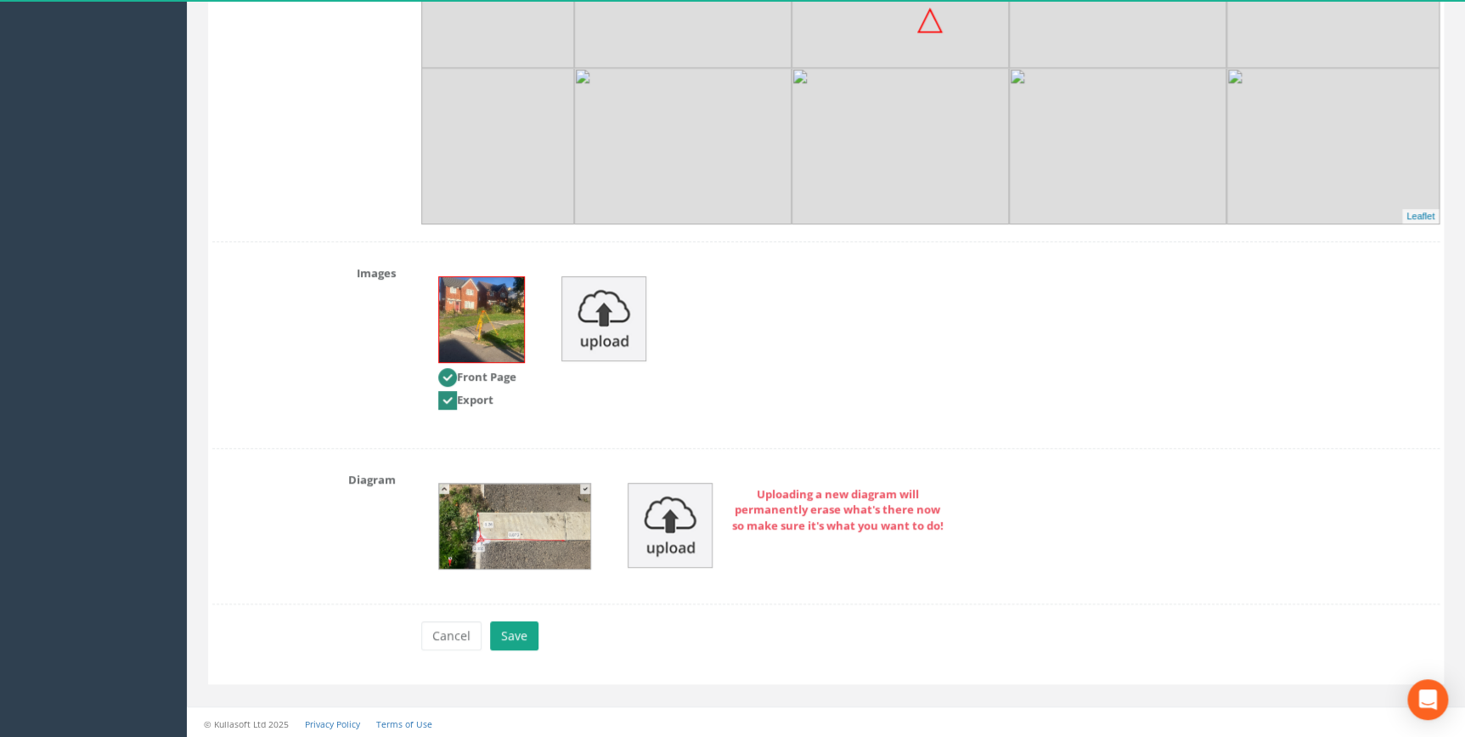
type input "PRS498120642036"
click at [494, 629] on button "Save" at bounding box center [514, 635] width 48 height 29
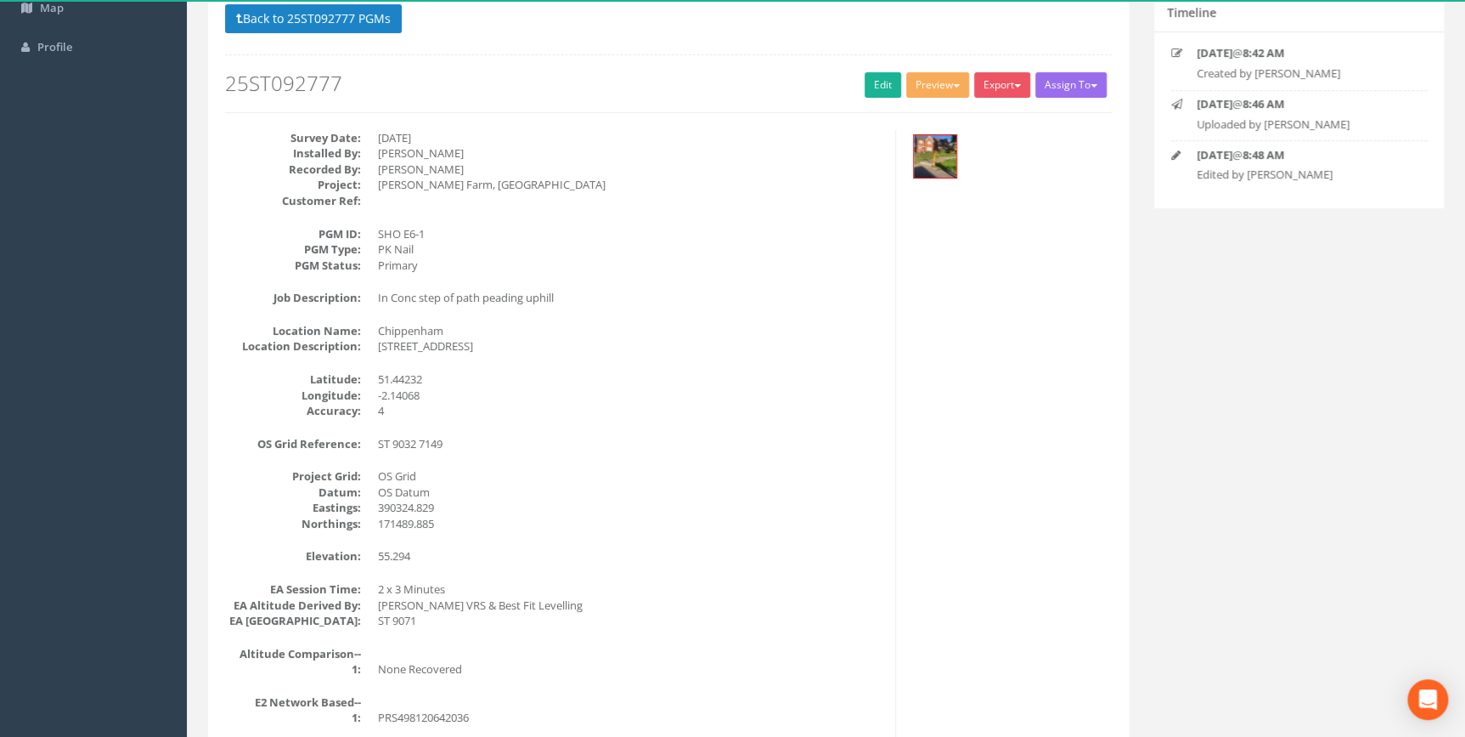
scroll to position [133, 0]
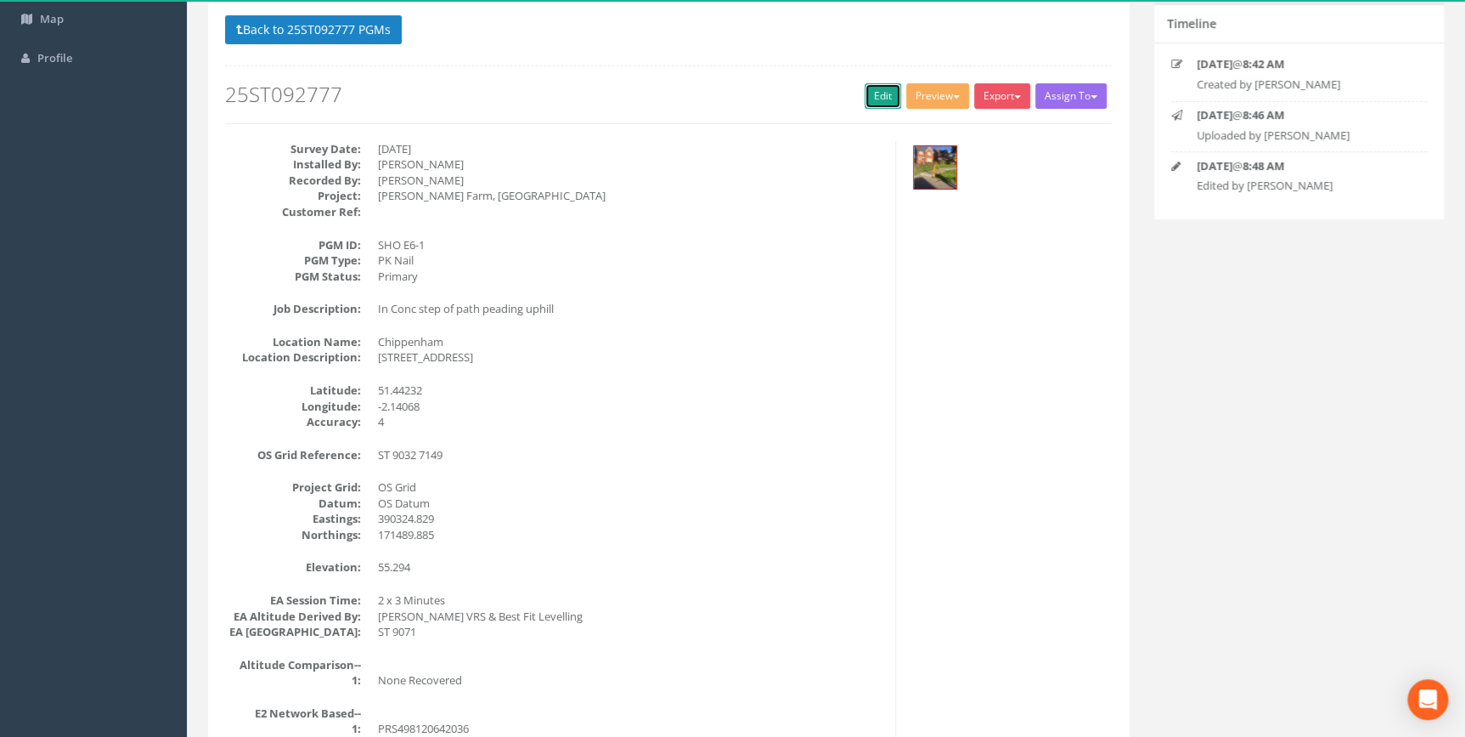
click at [867, 101] on link "Edit" at bounding box center [883, 95] width 37 height 25
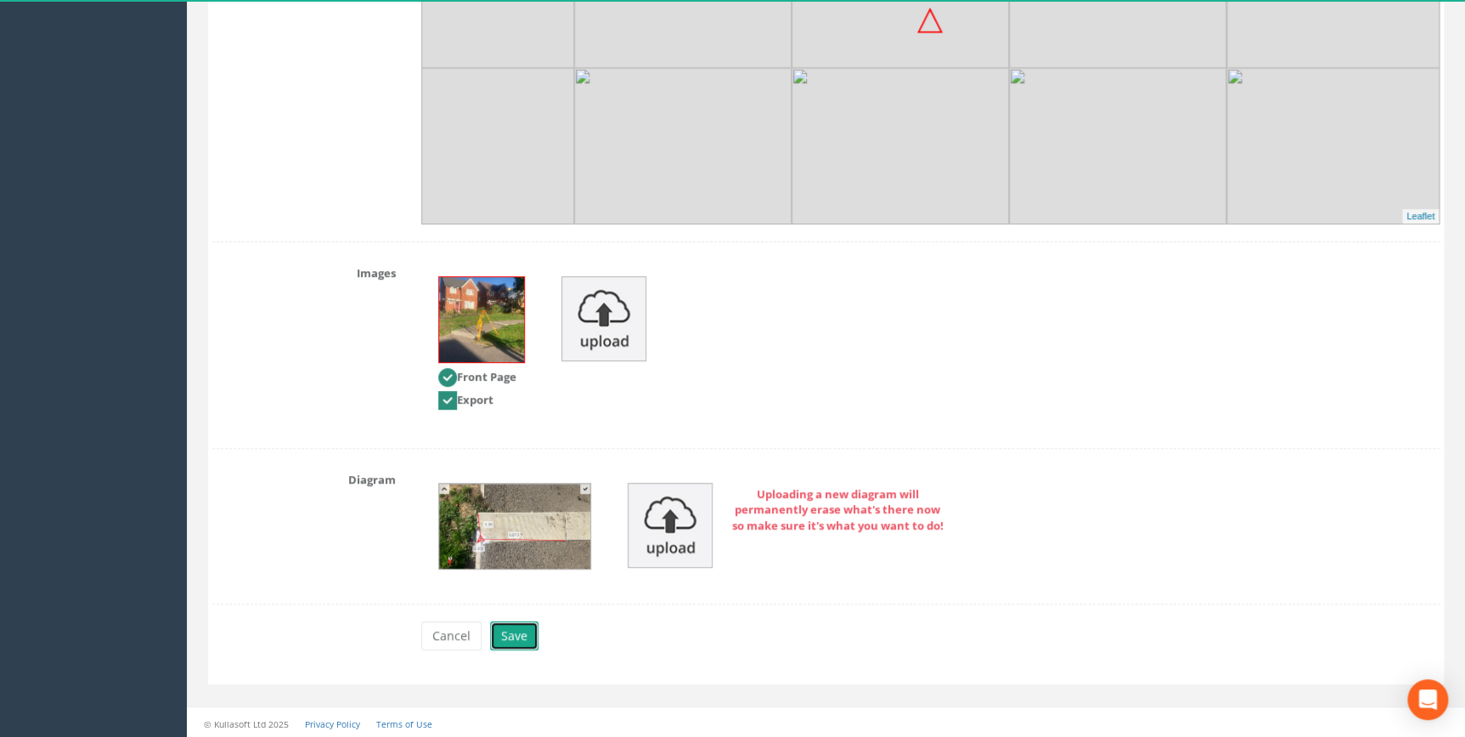
click at [518, 621] on button "Save" at bounding box center [514, 635] width 48 height 29
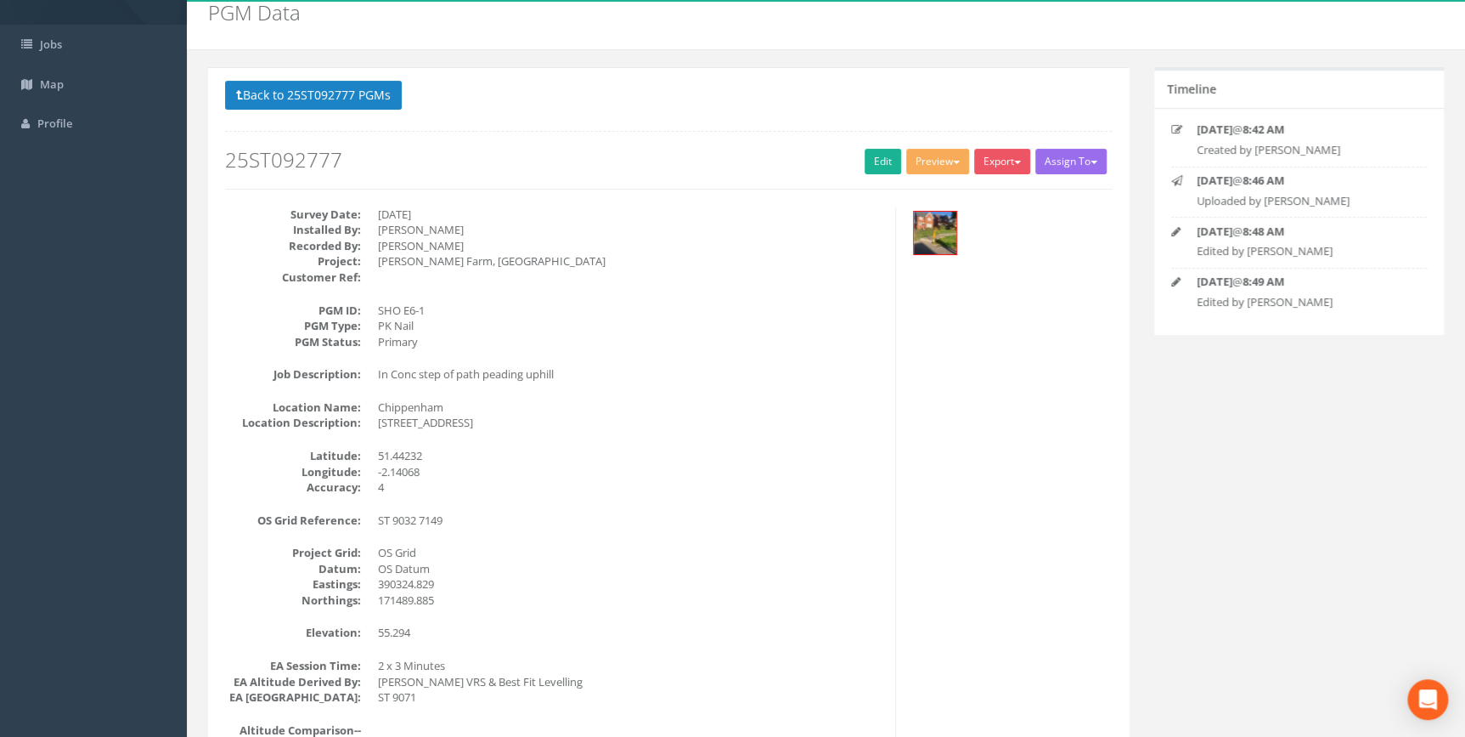
scroll to position [0, 0]
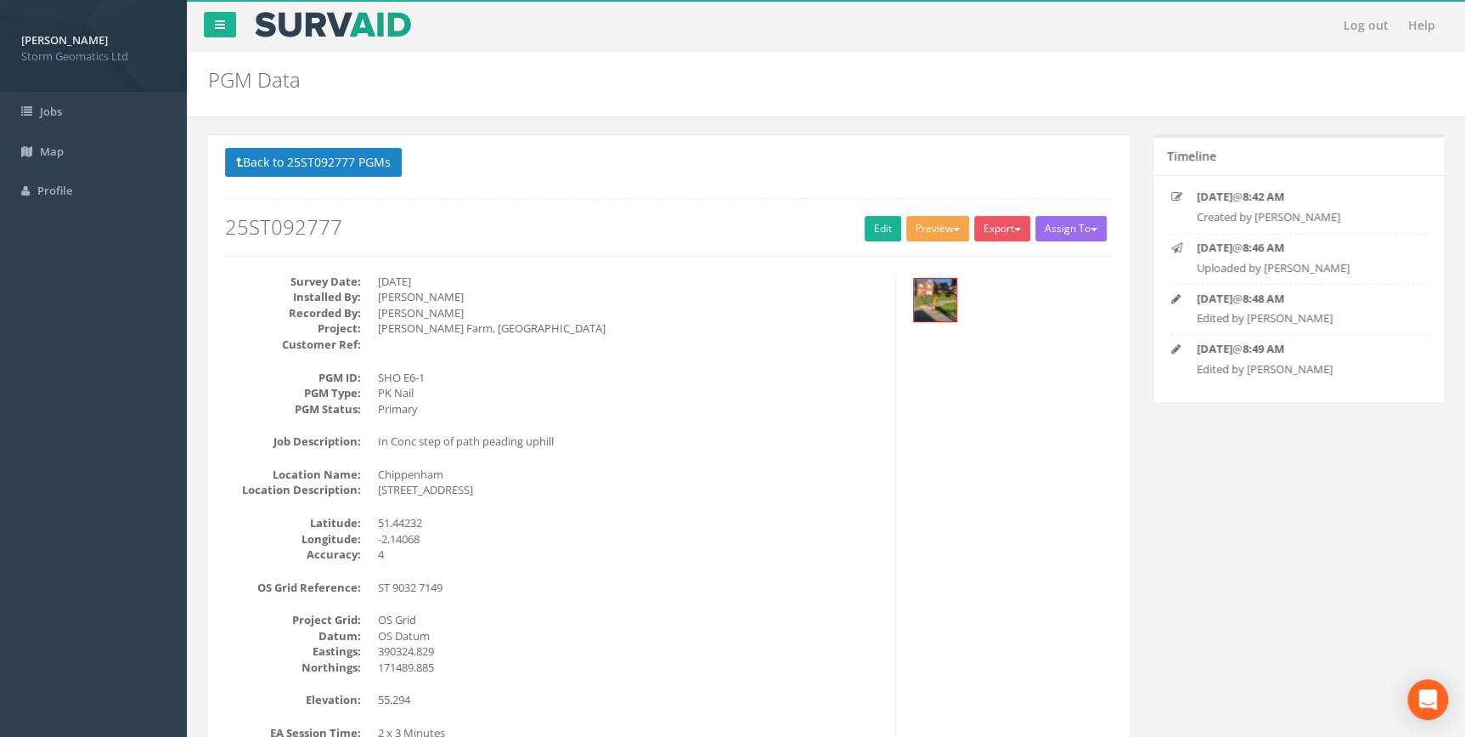
click at [946, 232] on button "Preview" at bounding box center [937, 228] width 63 height 25
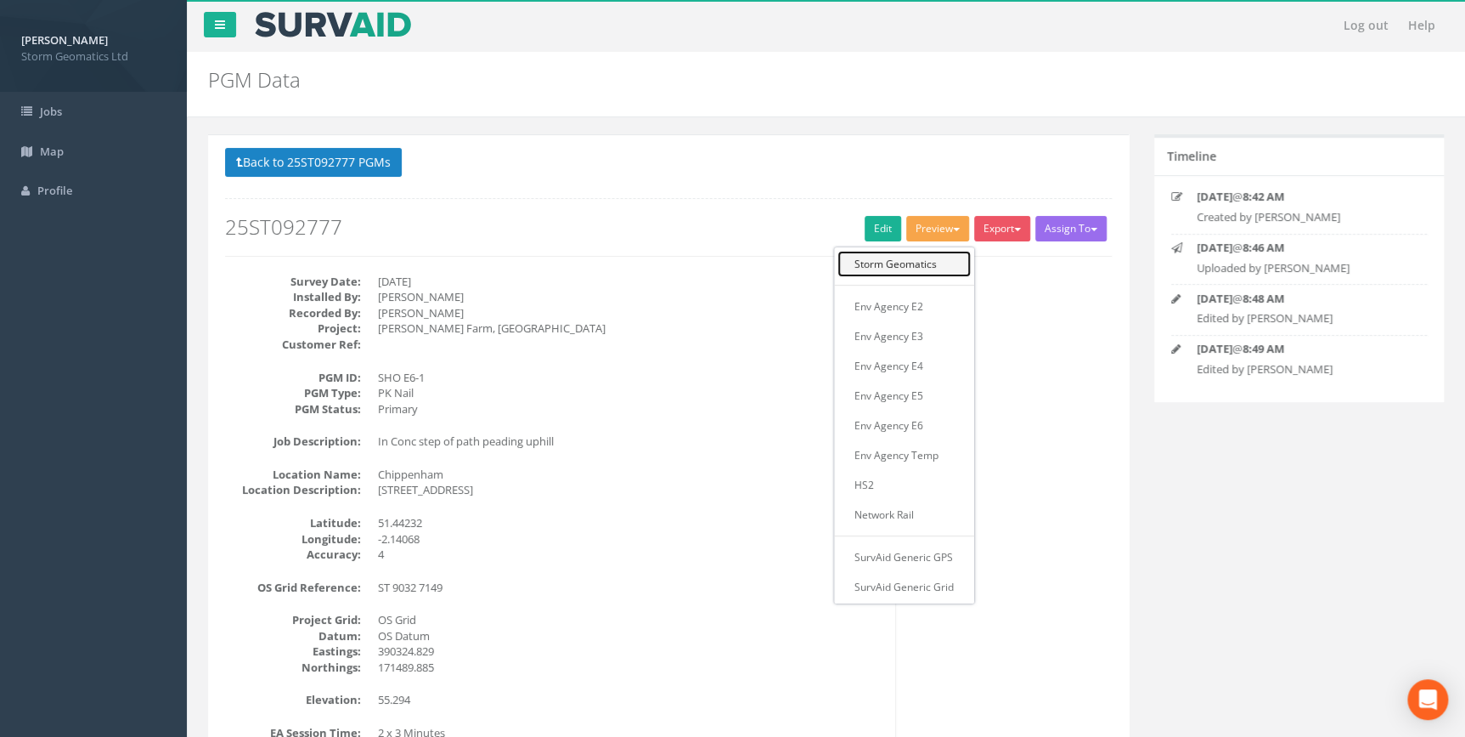
click at [919, 272] on link "Storm Geomatics" at bounding box center [904, 264] width 133 height 26
